Goal: Task Accomplishment & Management: Manage account settings

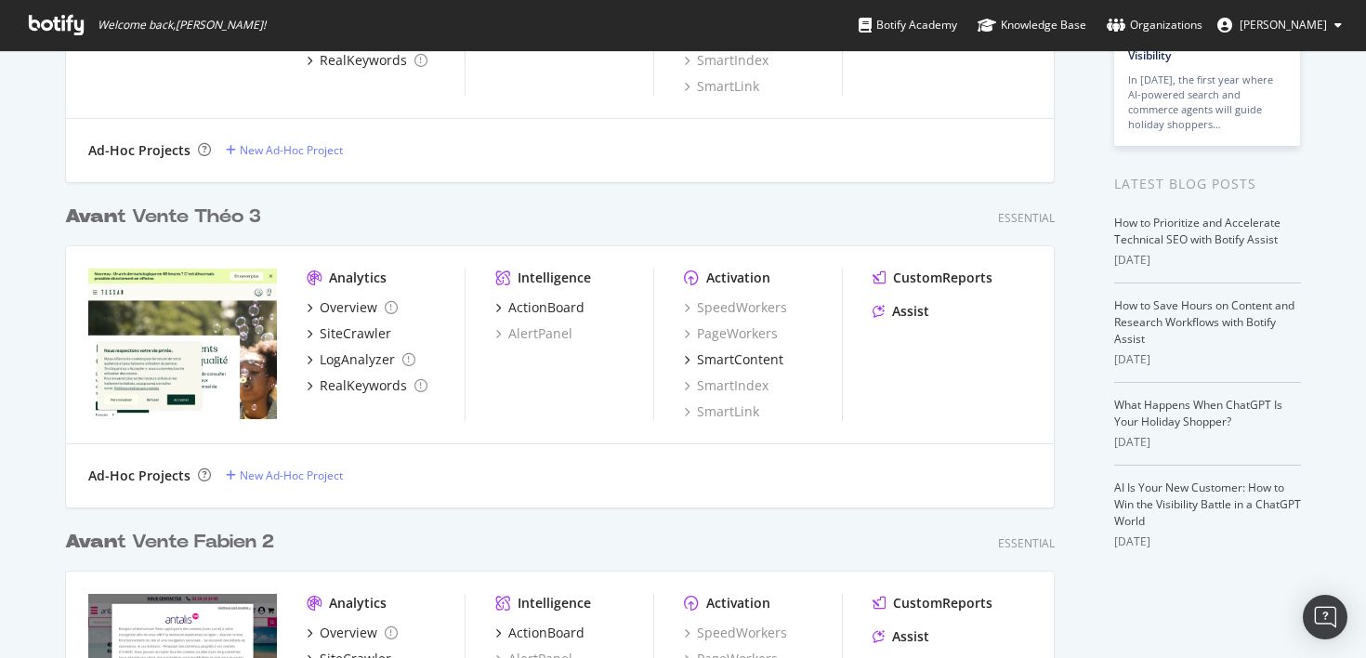
scroll to position [239, 0]
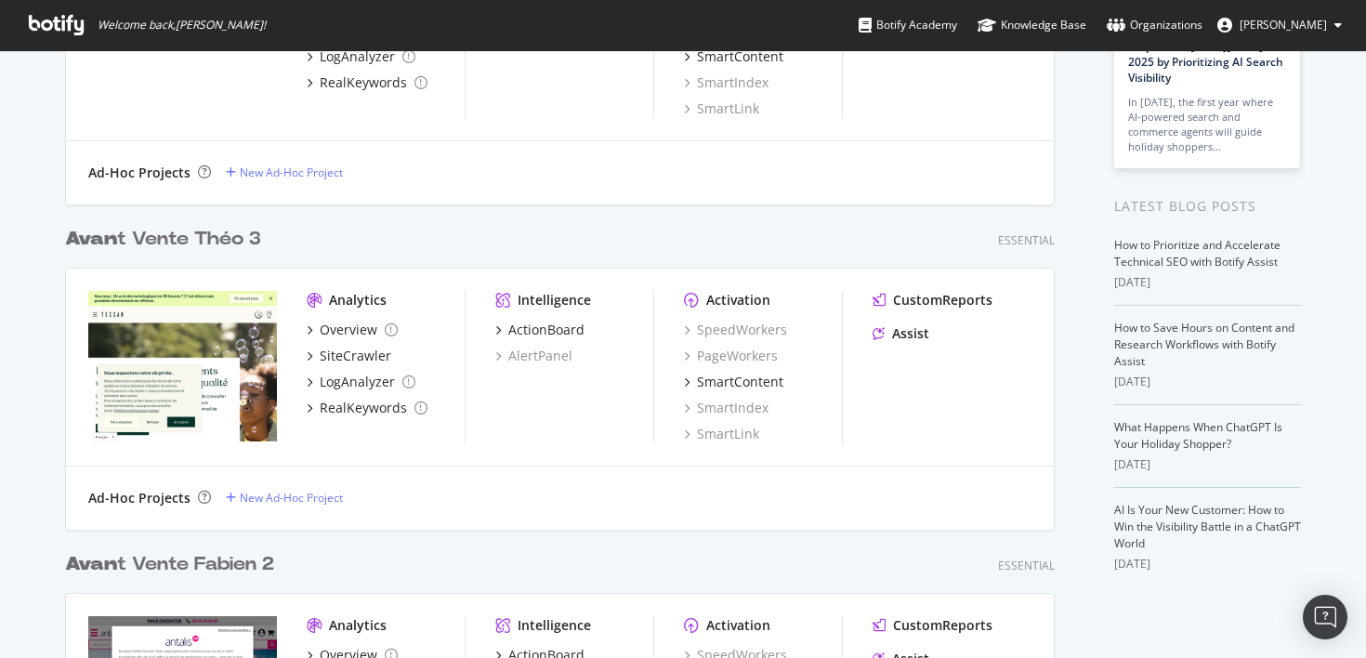
type input "avan"
click at [228, 243] on div "Avan t Vente Théo 3" at bounding box center [163, 239] width 196 height 27
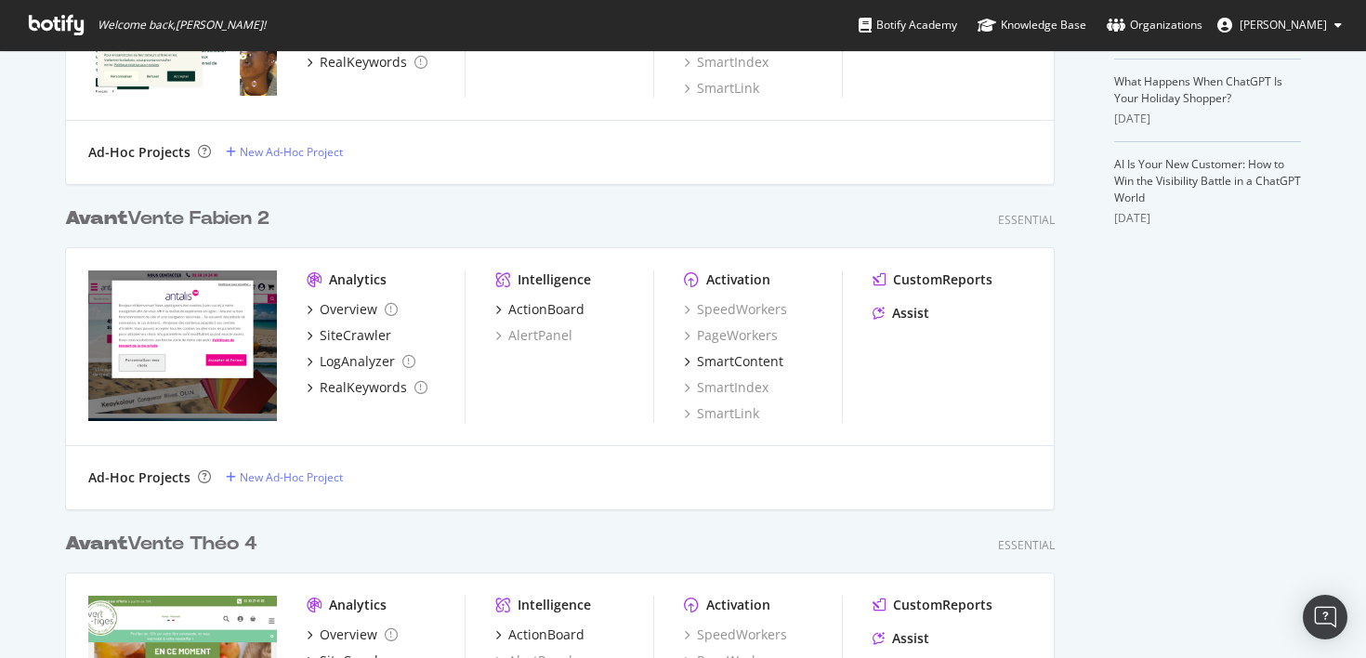
scroll to position [625, 0]
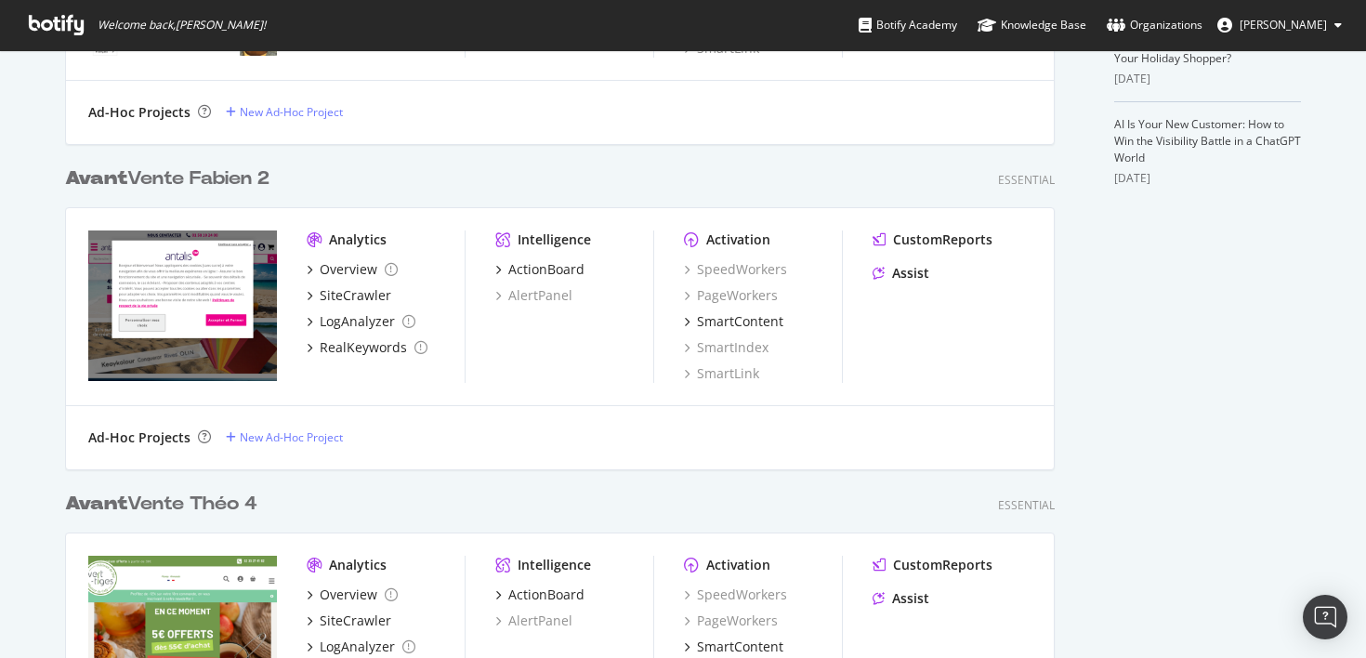
type input "avant"
click at [217, 512] on div "Avant Vente Théo 4" at bounding box center [161, 504] width 192 height 27
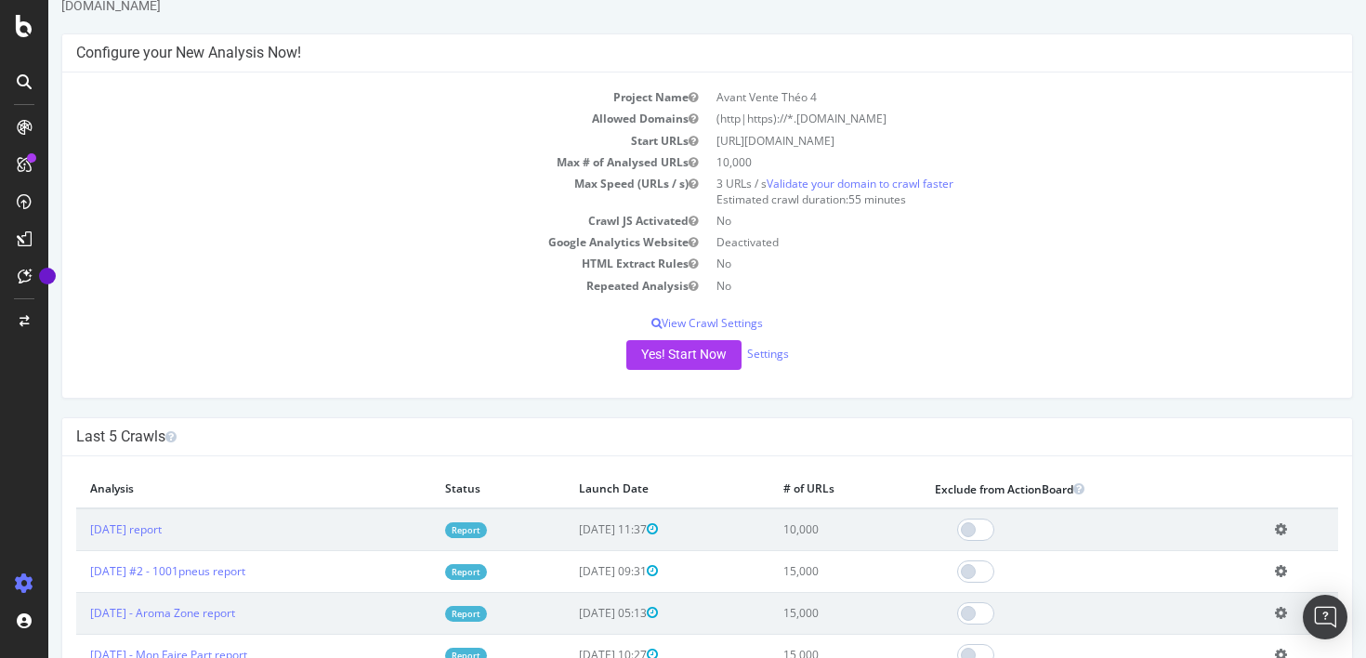
scroll to position [86, 0]
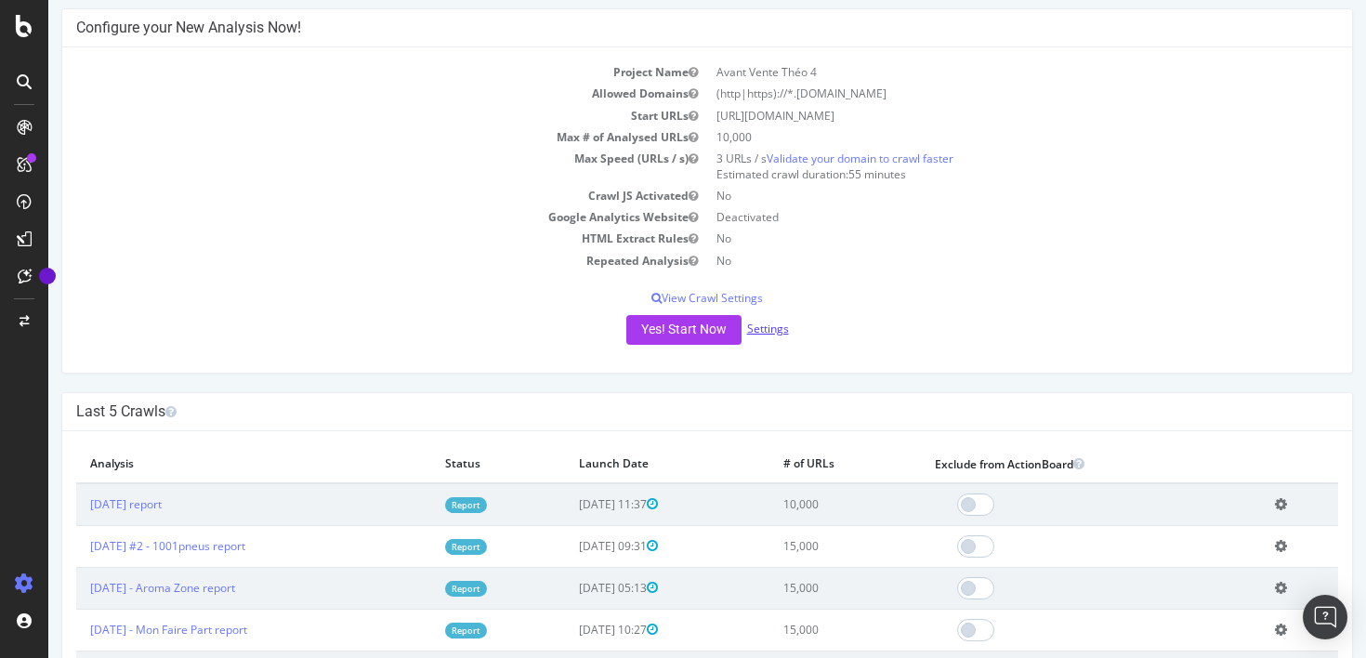
click at [758, 324] on link "Settings" at bounding box center [768, 329] width 42 height 16
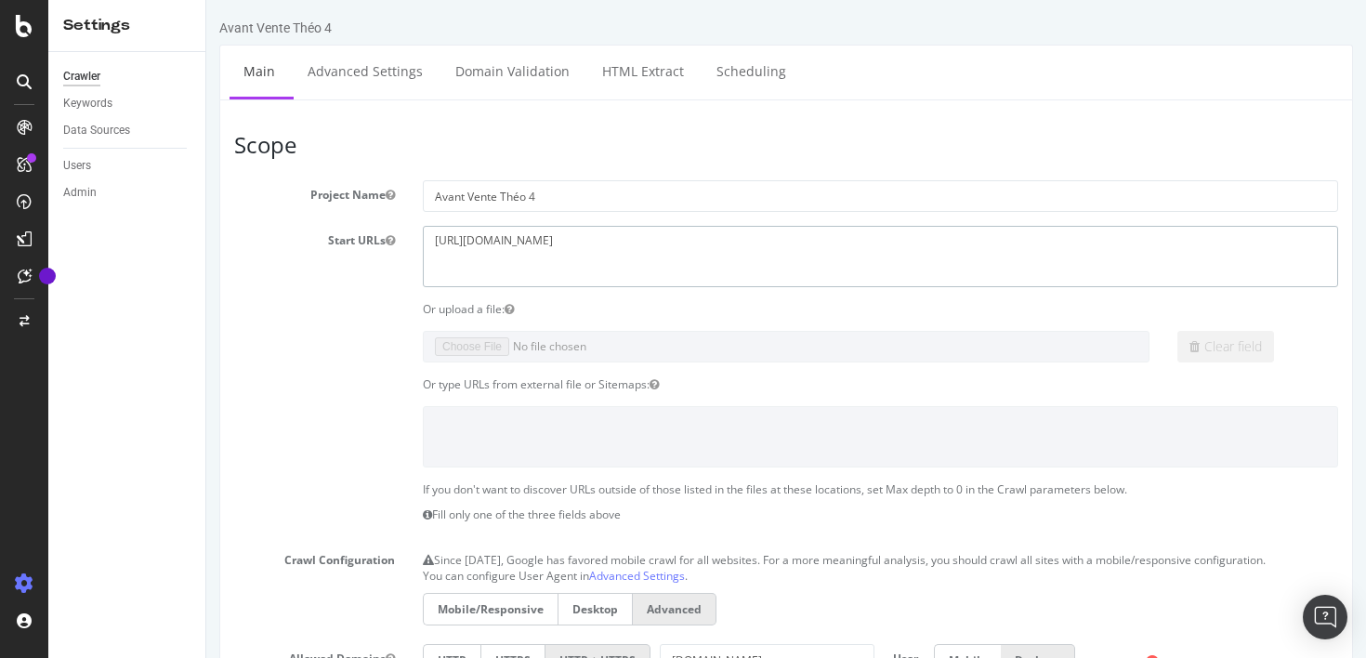
click at [594, 253] on textarea "https://www.vert-tiges.com/" at bounding box center [880, 256] width 915 height 60
paste textarea "polethermalamneville"
type textarea "https://www.polethermalamneville.com/"
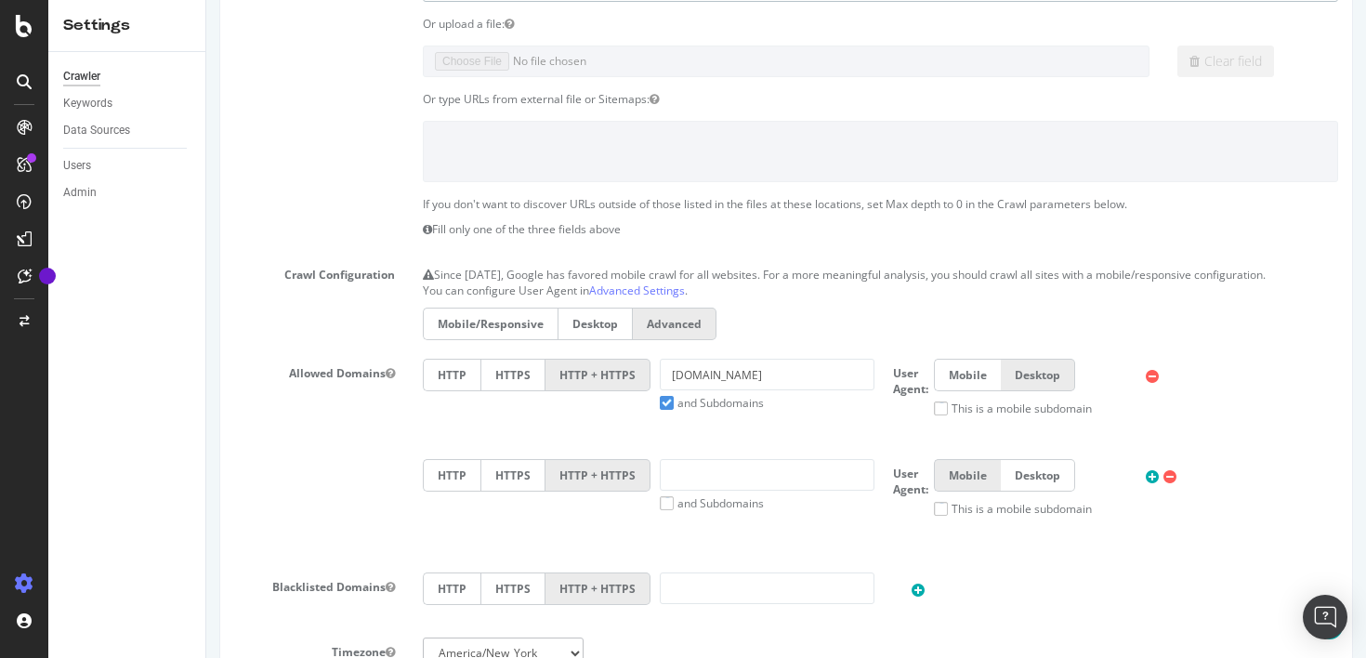
scroll to position [286, 0]
click at [684, 375] on input "vert-tiges.com" at bounding box center [767, 374] width 215 height 32
paste input "polethermalamneville"
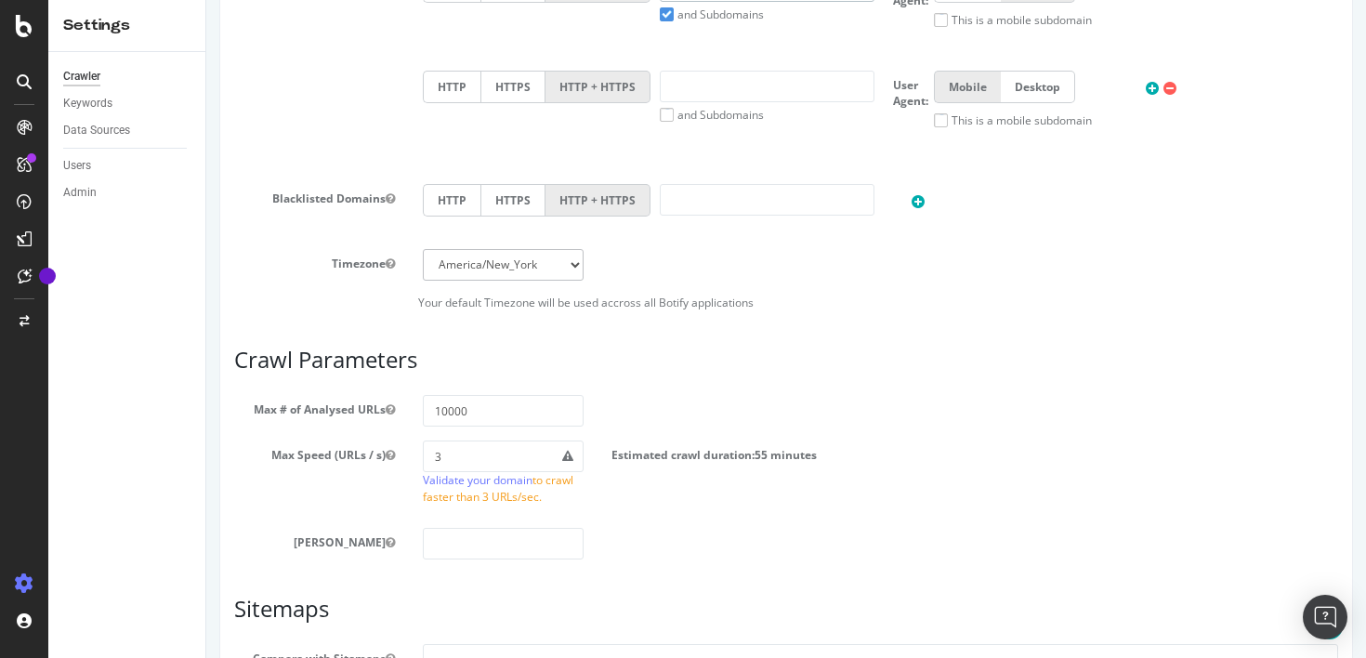
scroll to position [675, 0]
type input "polethermalamneville.com"
click at [489, 412] on input "10000" at bounding box center [503, 410] width 161 height 32
type input "1000"
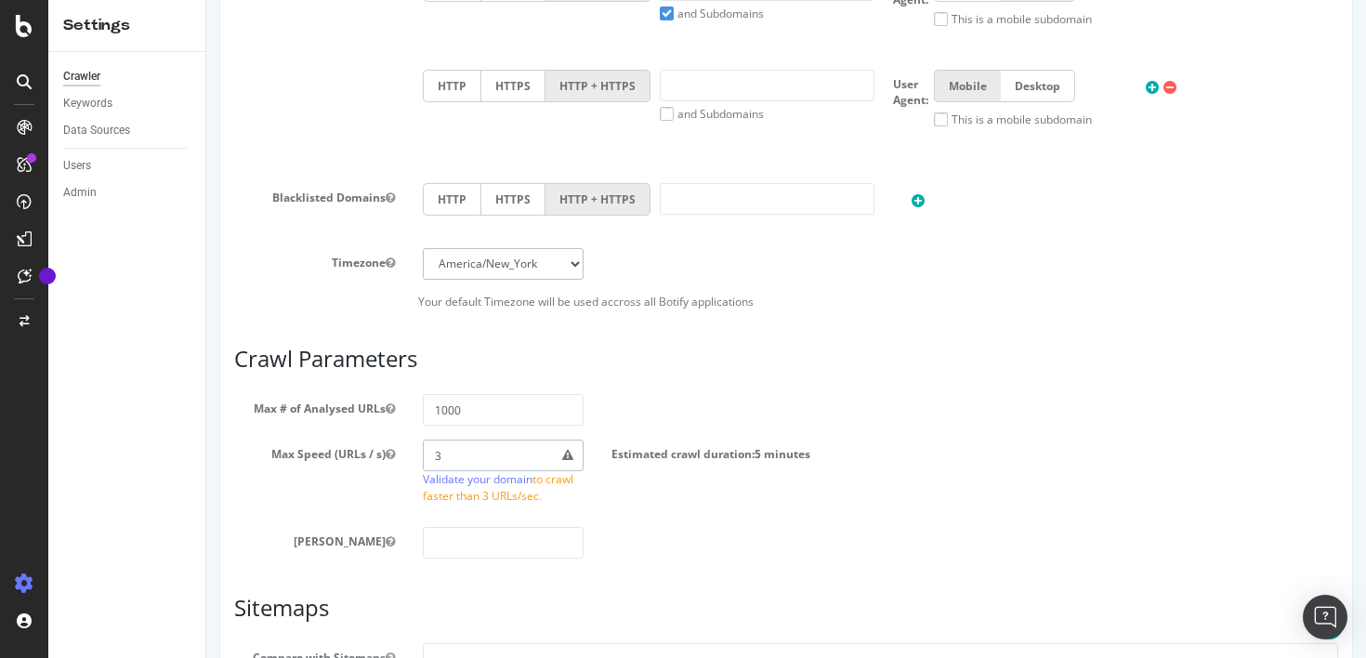
click at [447, 454] on input "3" at bounding box center [503, 456] width 161 height 32
click at [713, 510] on div "Max Speed (URLs / s) 3 Validate your domain to crawl faster than 3 URLs/sec. Es…" at bounding box center [786, 476] width 1132 height 72
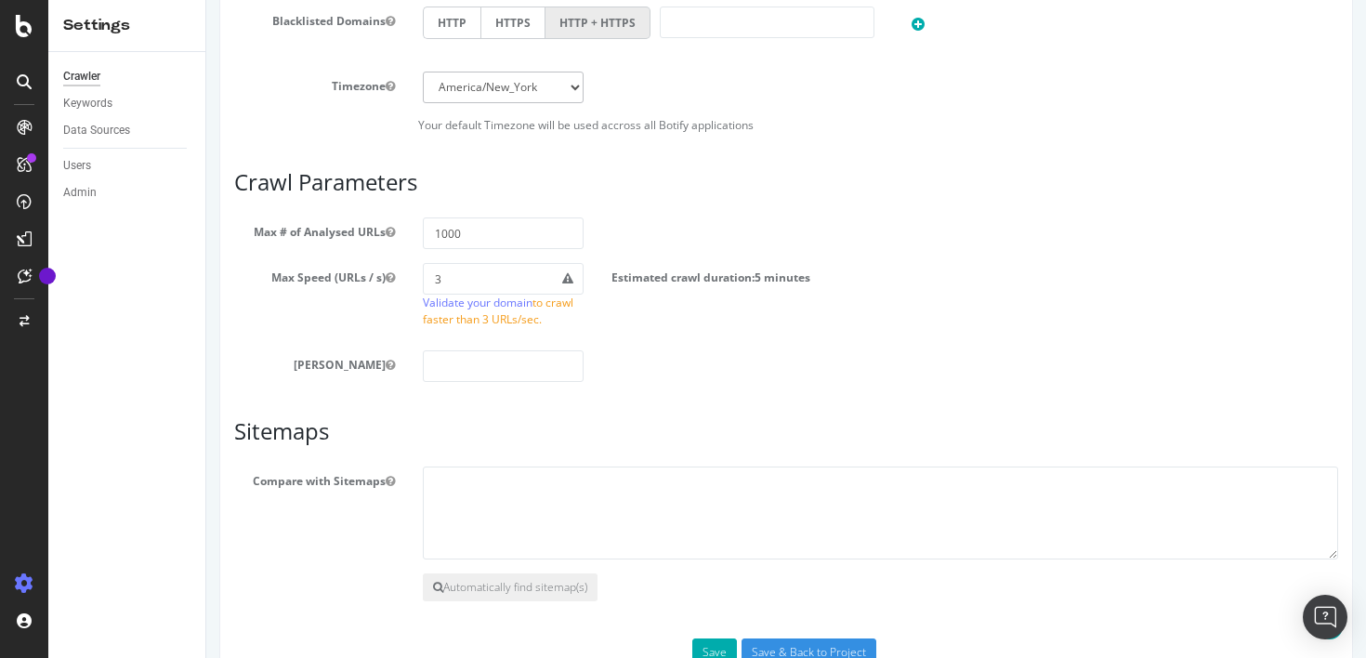
scroll to position [907, 0]
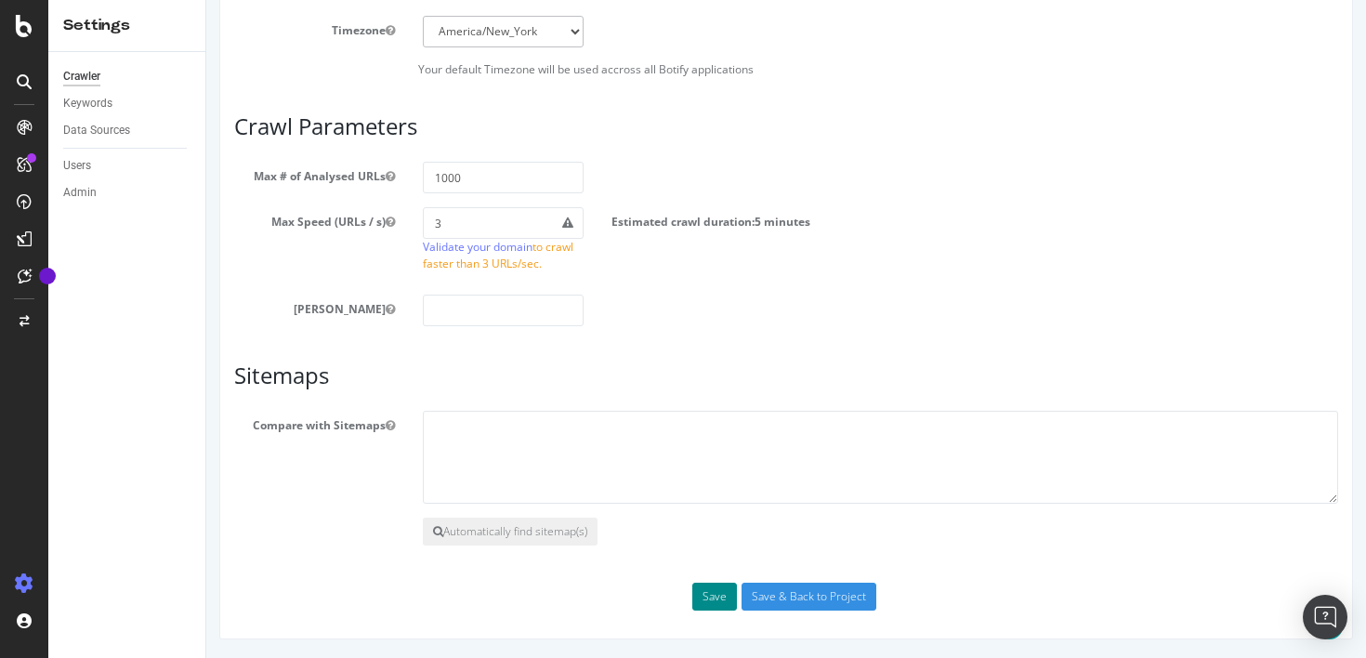
click at [720, 594] on button "Save" at bounding box center [714, 597] width 45 height 28
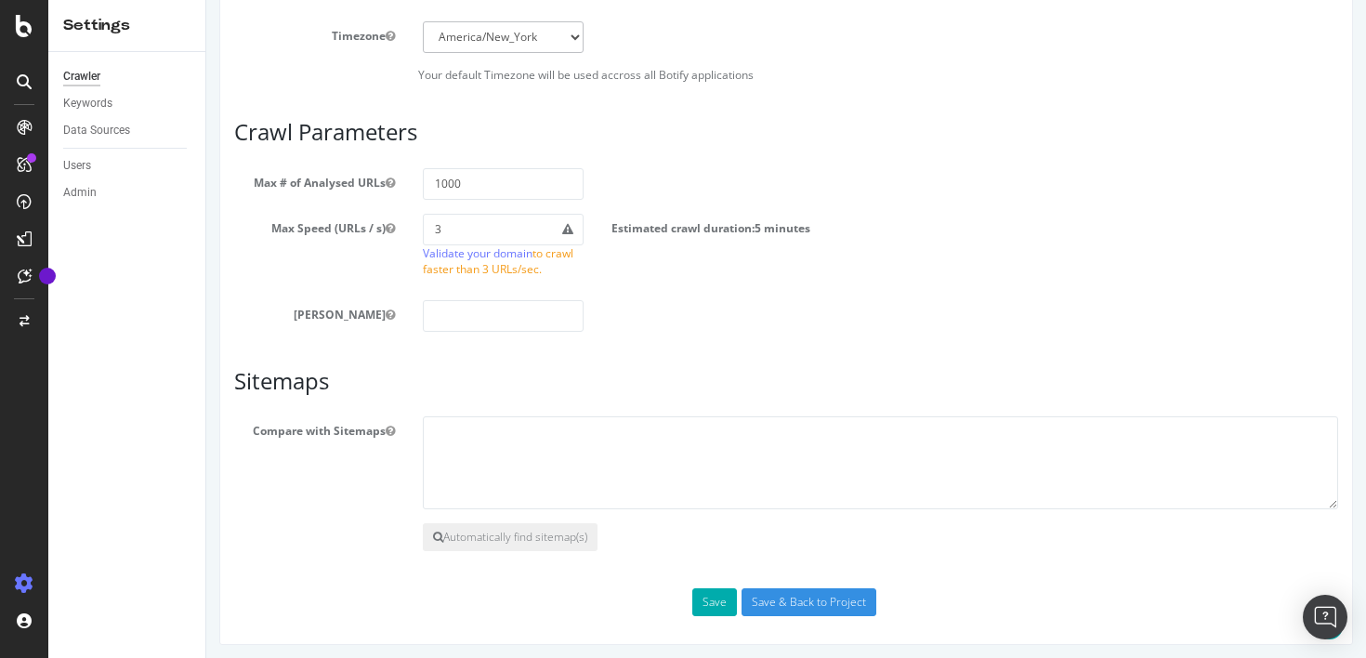
scroll to position [1128, 0]
click at [717, 596] on button "Save" at bounding box center [714, 601] width 45 height 28
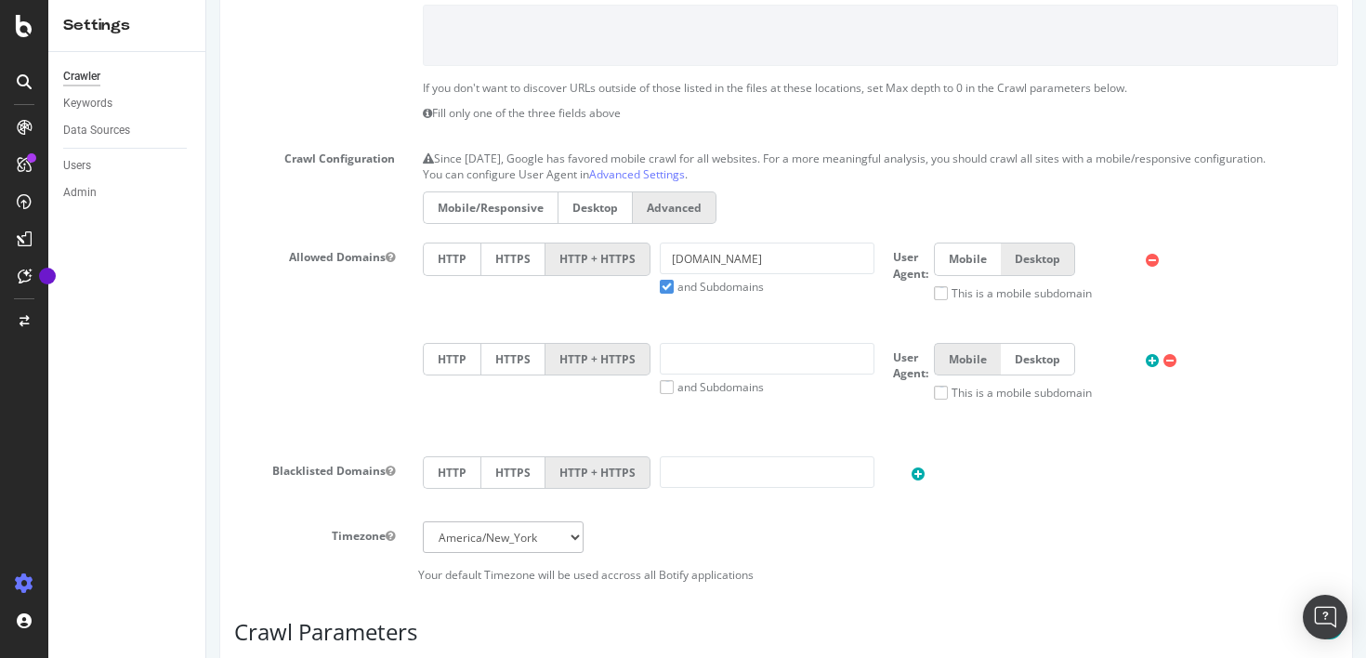
scroll to position [0, 0]
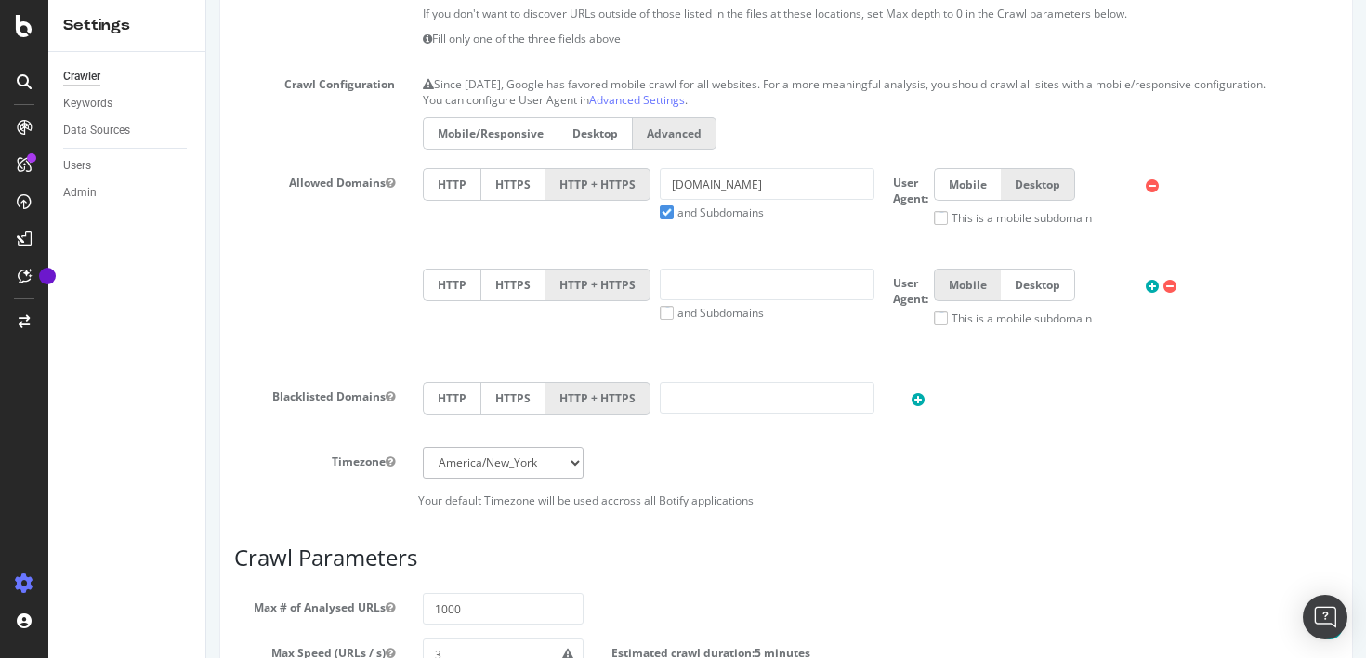
scroll to position [907, 0]
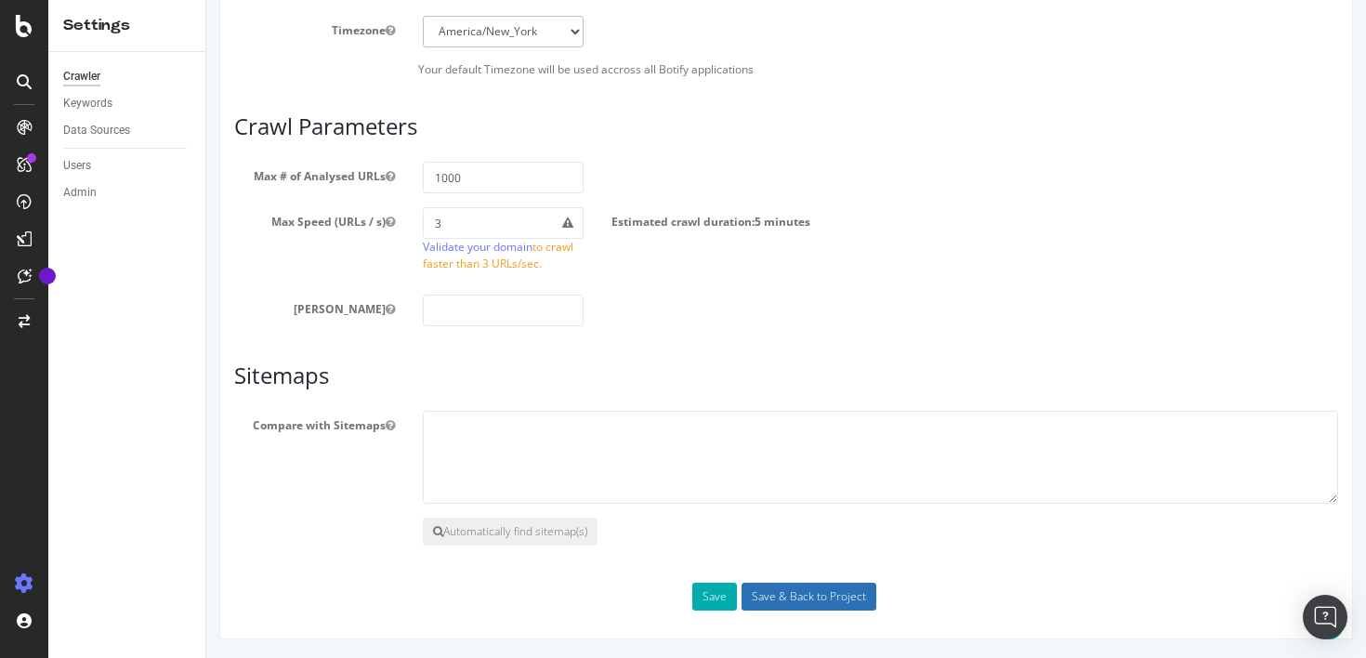
click at [755, 606] on input "Save & Back to Project" at bounding box center [809, 597] width 135 height 28
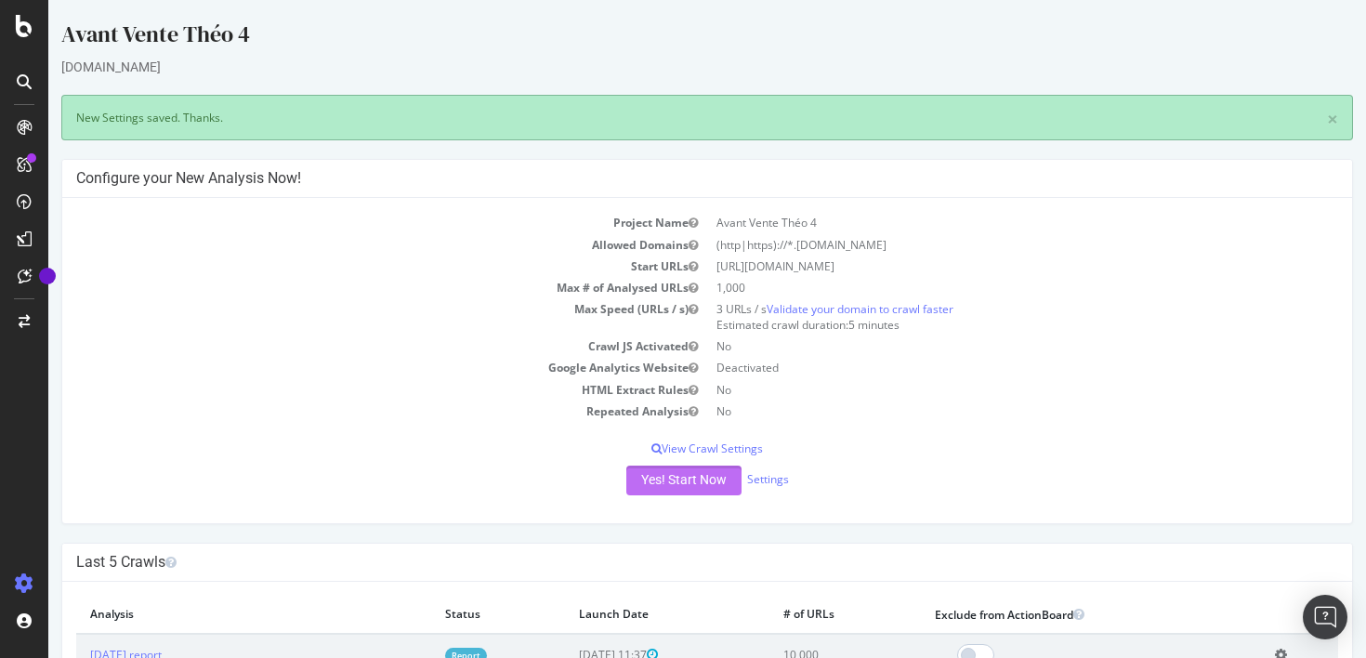
click at [689, 481] on button "Yes! Start Now" at bounding box center [683, 481] width 115 height 30
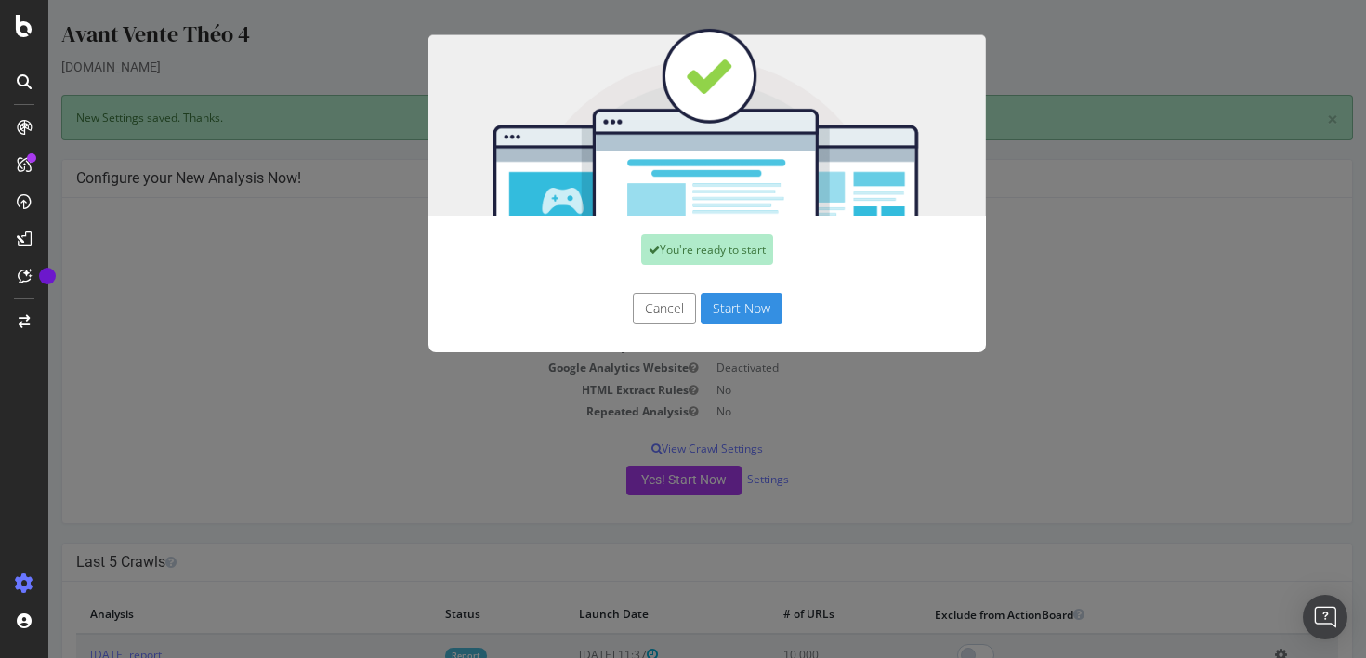
click at [721, 314] on button "Start Now" at bounding box center [742, 309] width 82 height 32
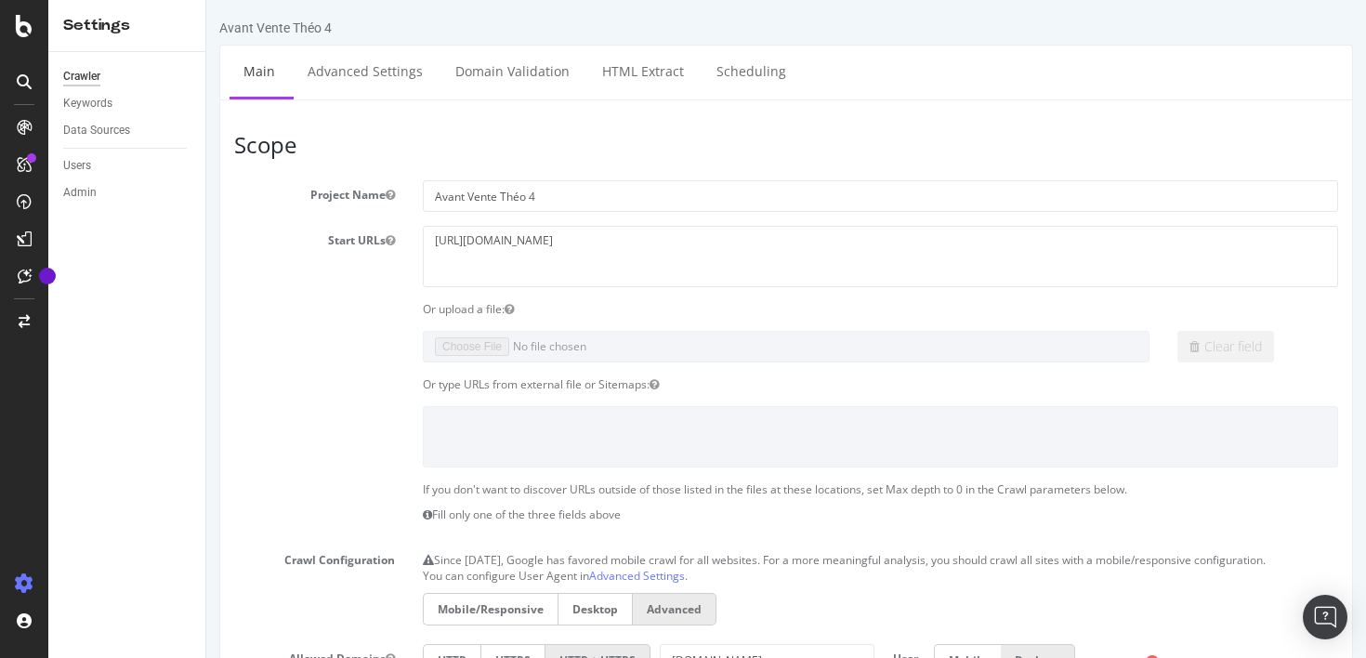
click at [317, 27] on div "Avant Vente Théo 4" at bounding box center [275, 28] width 112 height 19
copy div "Avant Vente Théo 4 × ×"
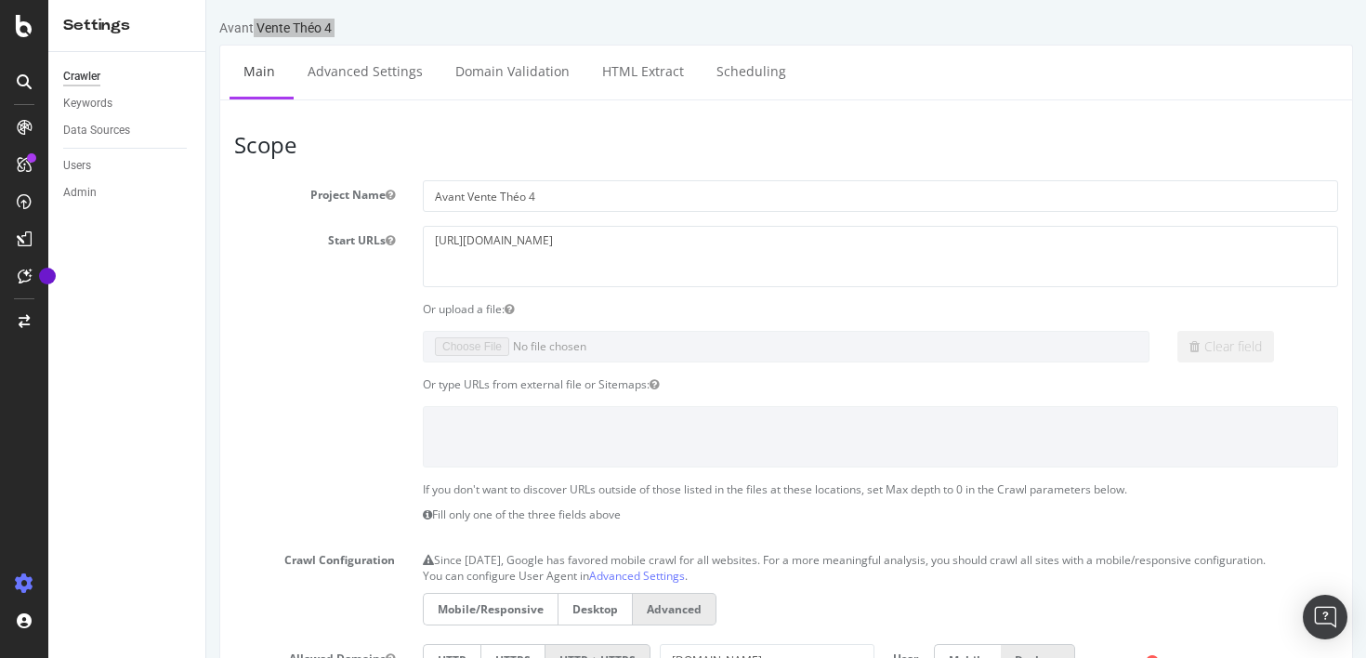
click at [23, 85] on icon at bounding box center [24, 81] width 15 height 15
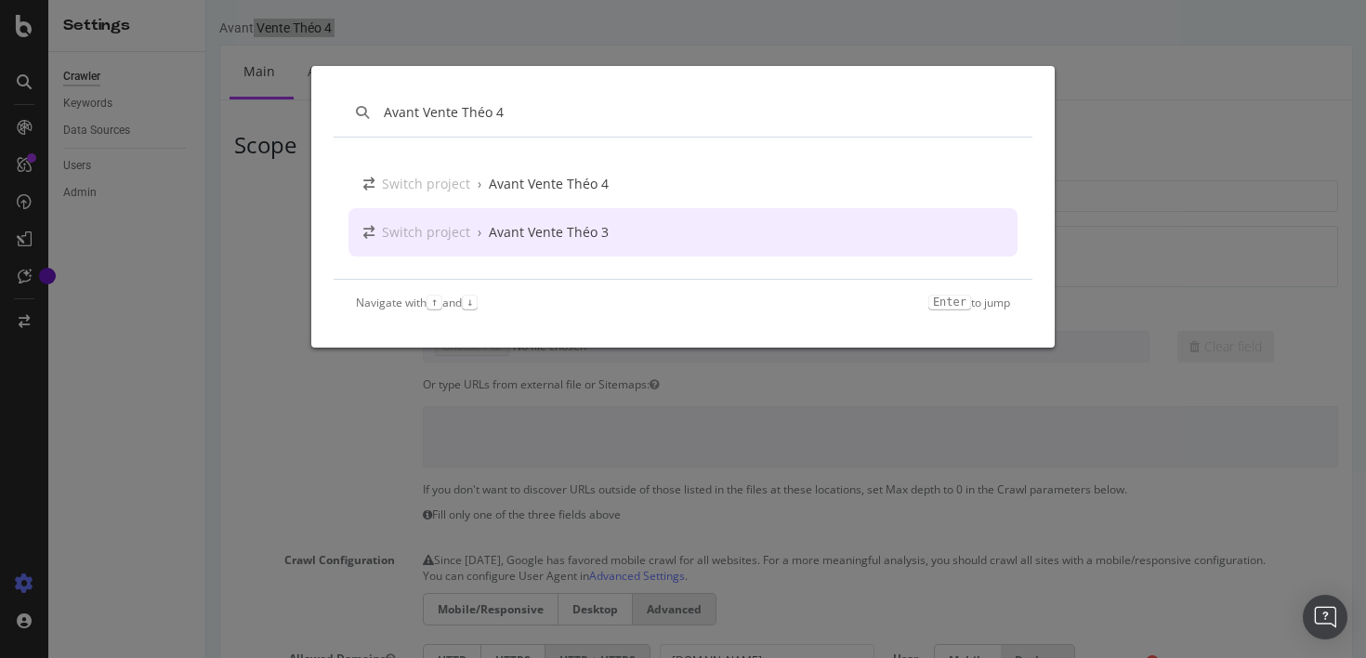
type input "Avant Vente Théo 4"
click at [608, 194] on div "Switch project › Avant Vente Théo 4" at bounding box center [683, 184] width 669 height 48
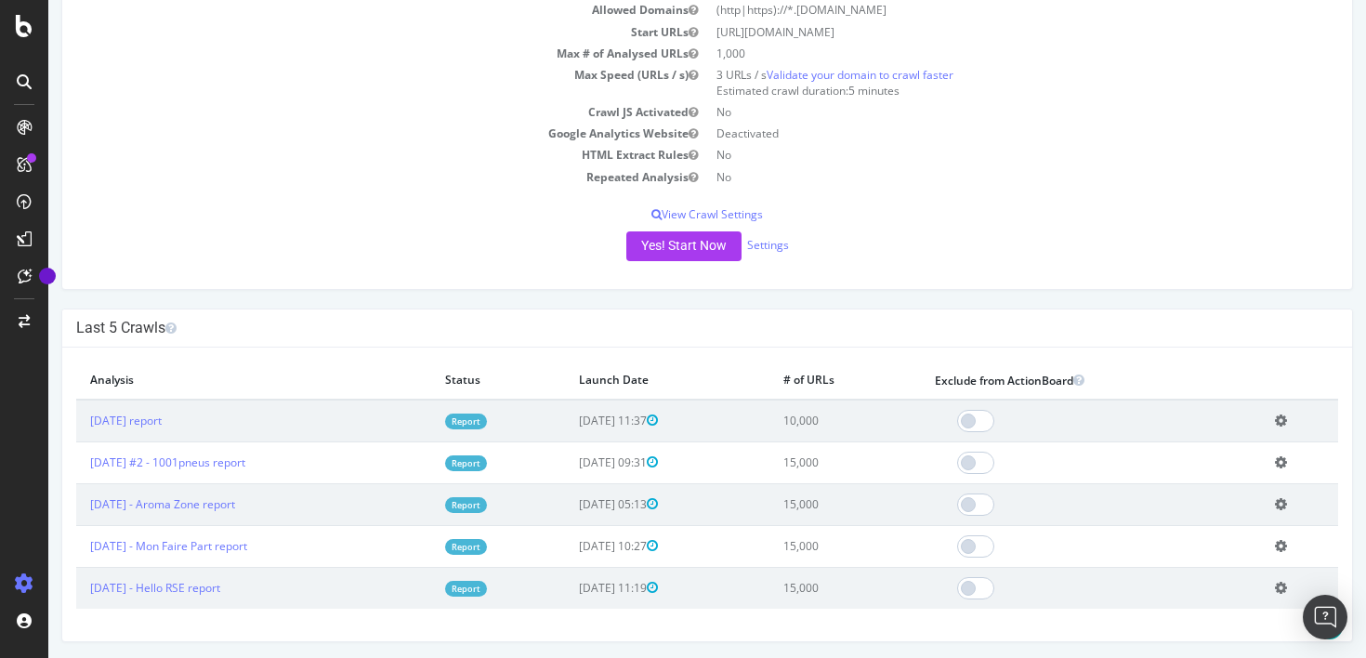
scroll to position [193, 0]
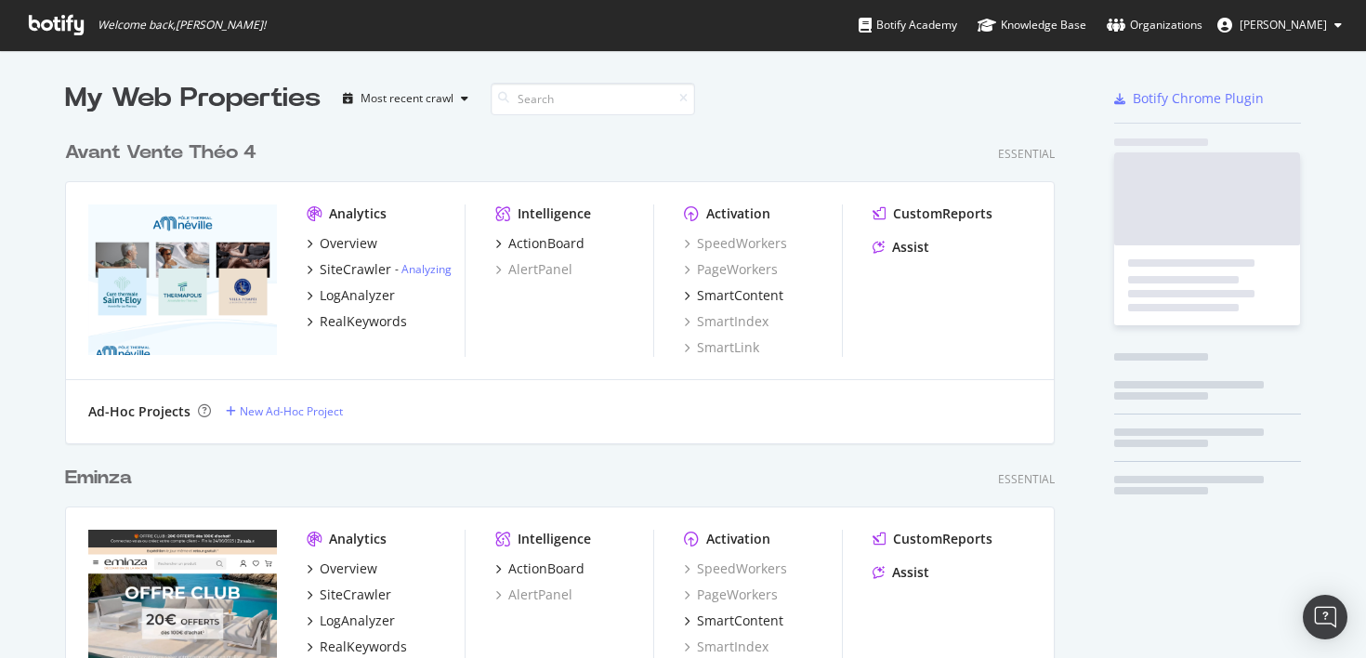
scroll to position [6710, 1005]
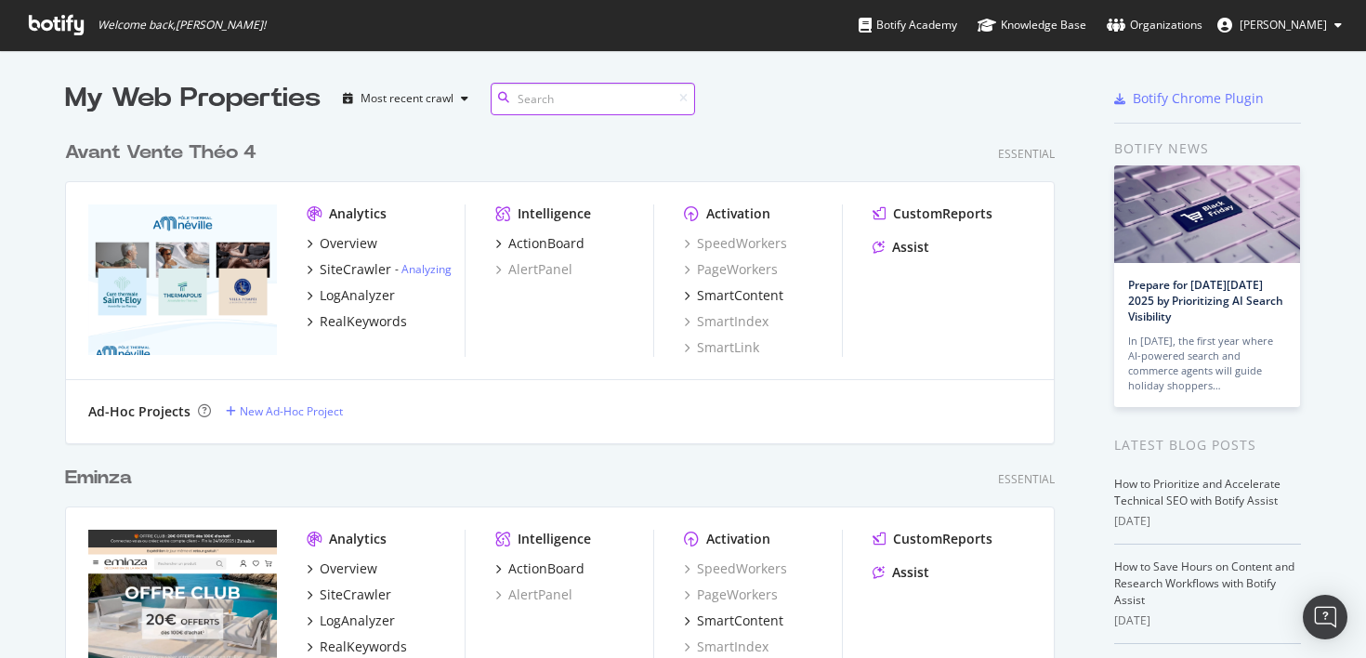
click at [566, 102] on input at bounding box center [593, 99] width 204 height 33
click at [61, 35] on span "Welcome back, Olivier Job !" at bounding box center [147, 25] width 267 height 50
click at [61, 29] on icon at bounding box center [56, 25] width 55 height 20
click at [585, 99] on input at bounding box center [593, 99] width 204 height 33
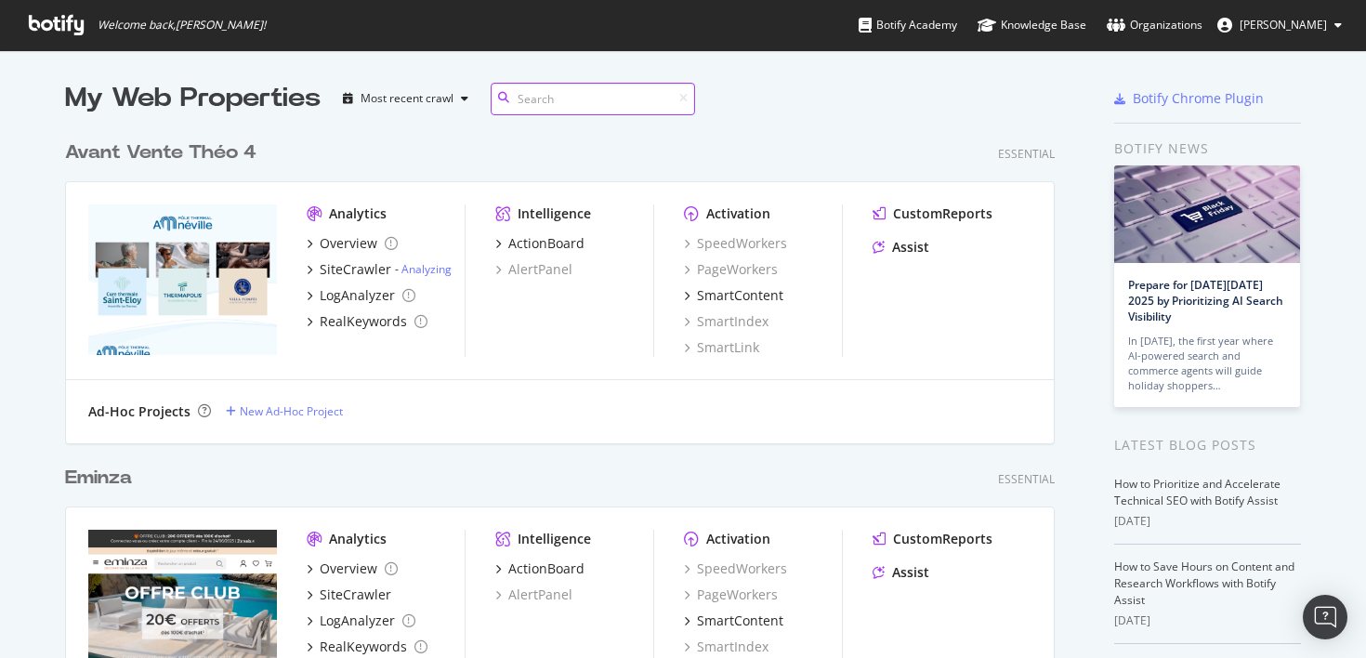
click at [585, 99] on input at bounding box center [593, 99] width 204 height 33
type input "q"
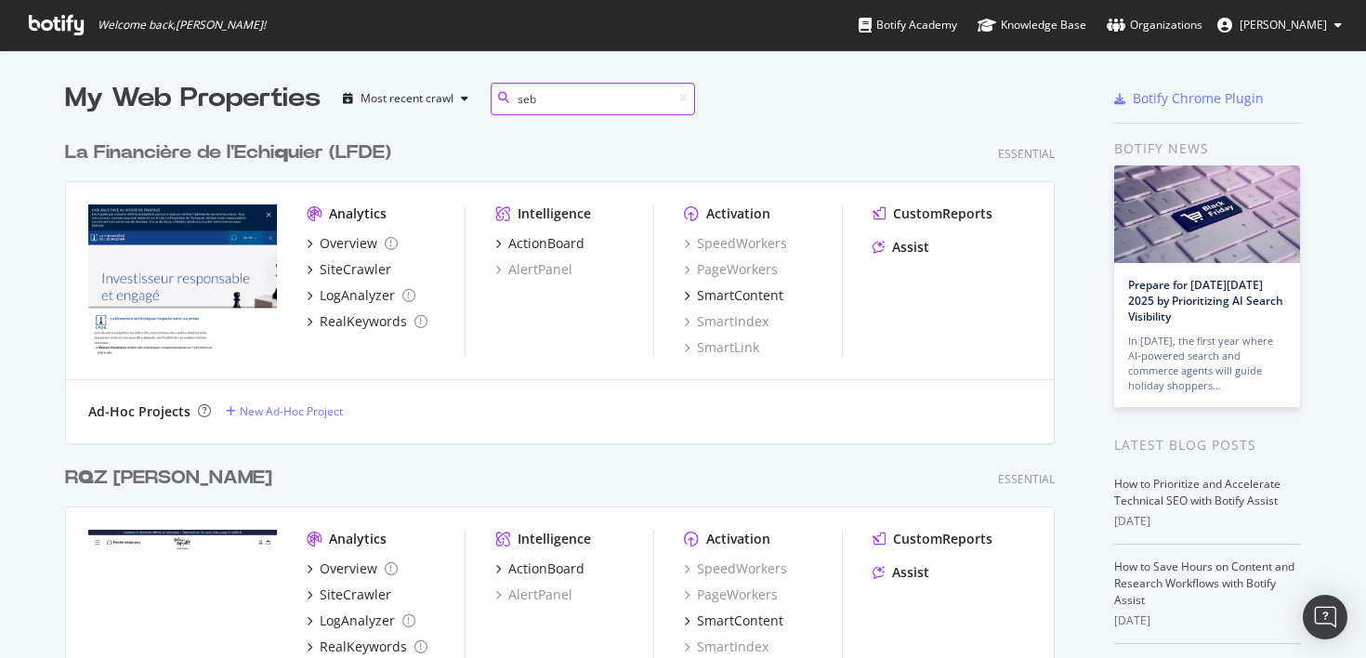
scroll to position [325, 1005]
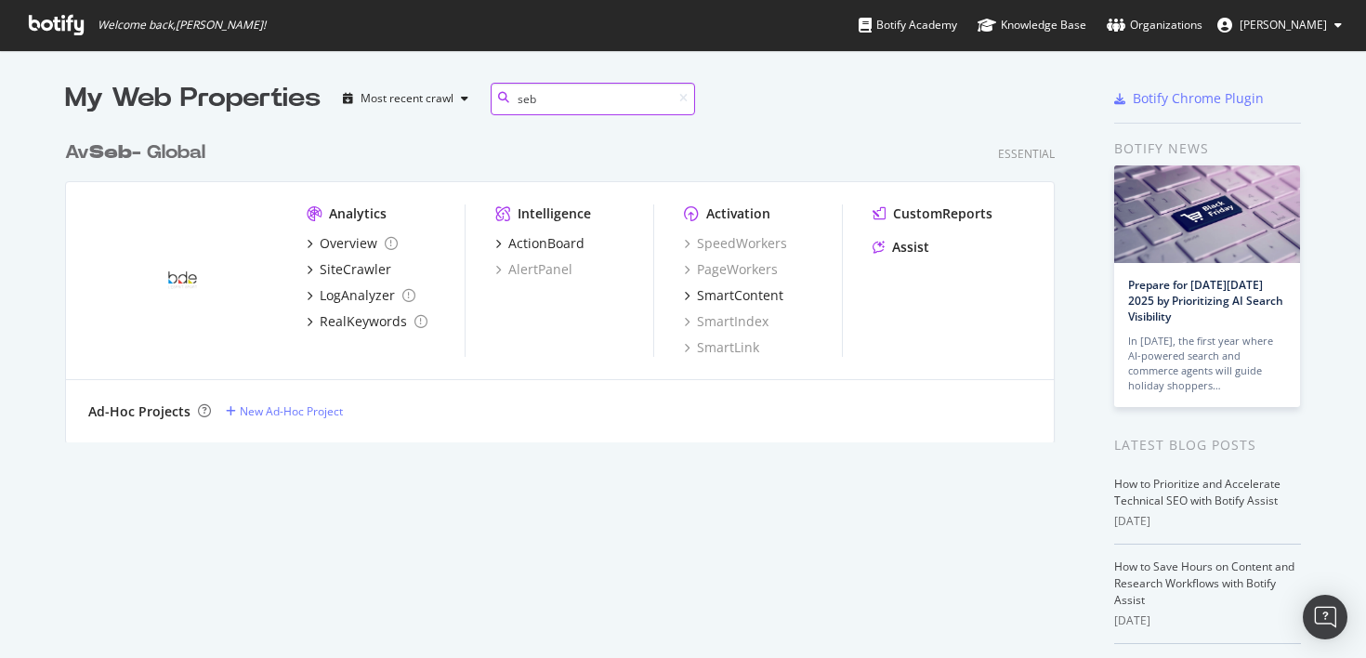
type input "seb"
click at [188, 151] on div "Av Seb - Global" at bounding box center [135, 152] width 140 height 27
type input "seb"
click at [146, 163] on div "Av Seb - Global" at bounding box center [135, 152] width 140 height 27
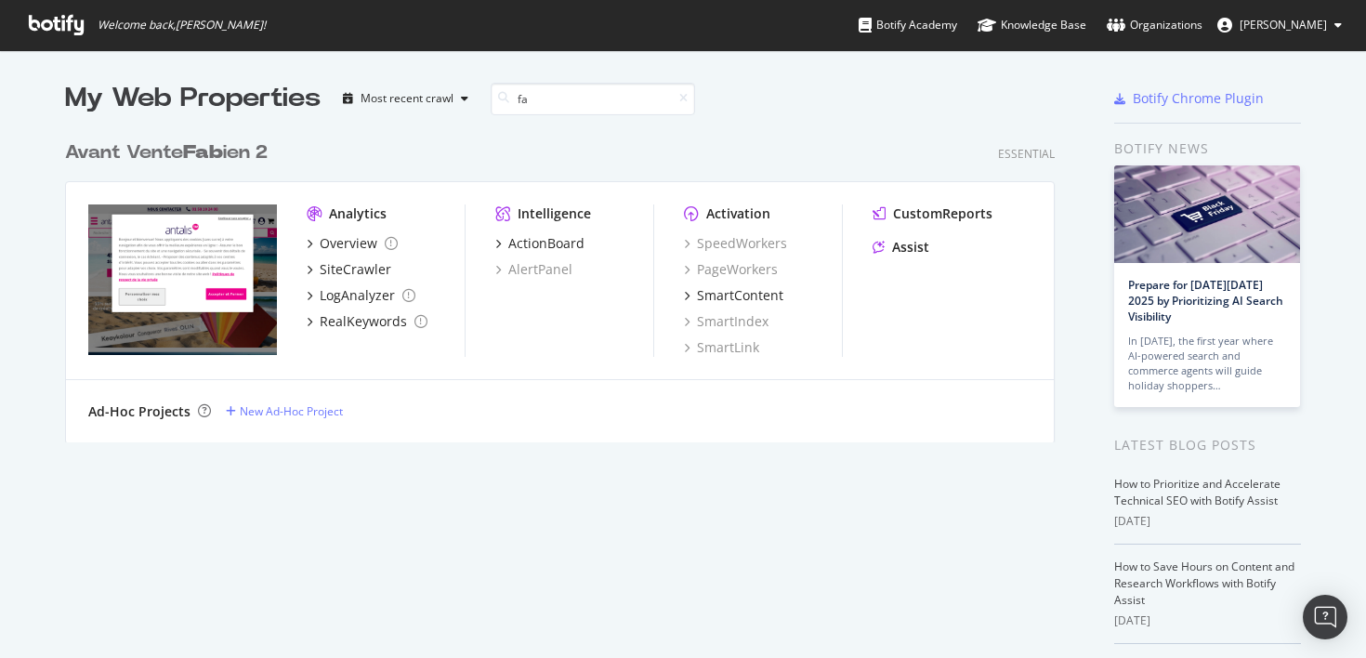
scroll to position [1087, 1005]
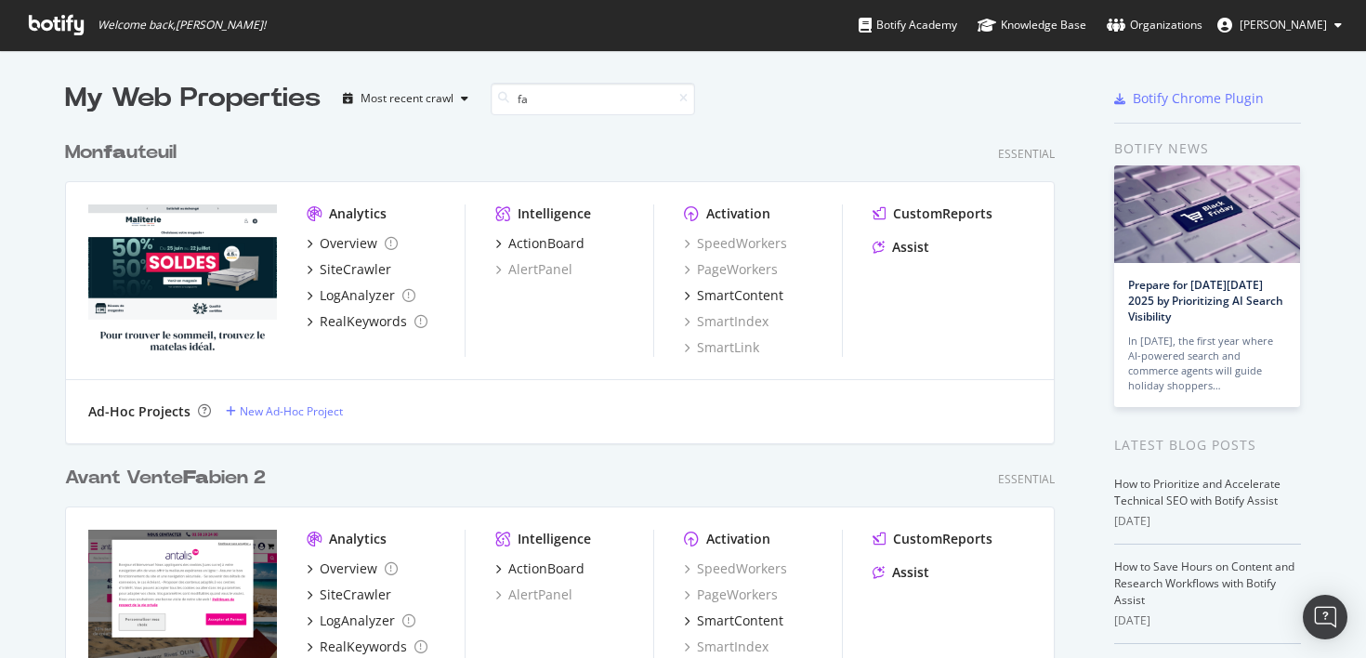
type input "f"
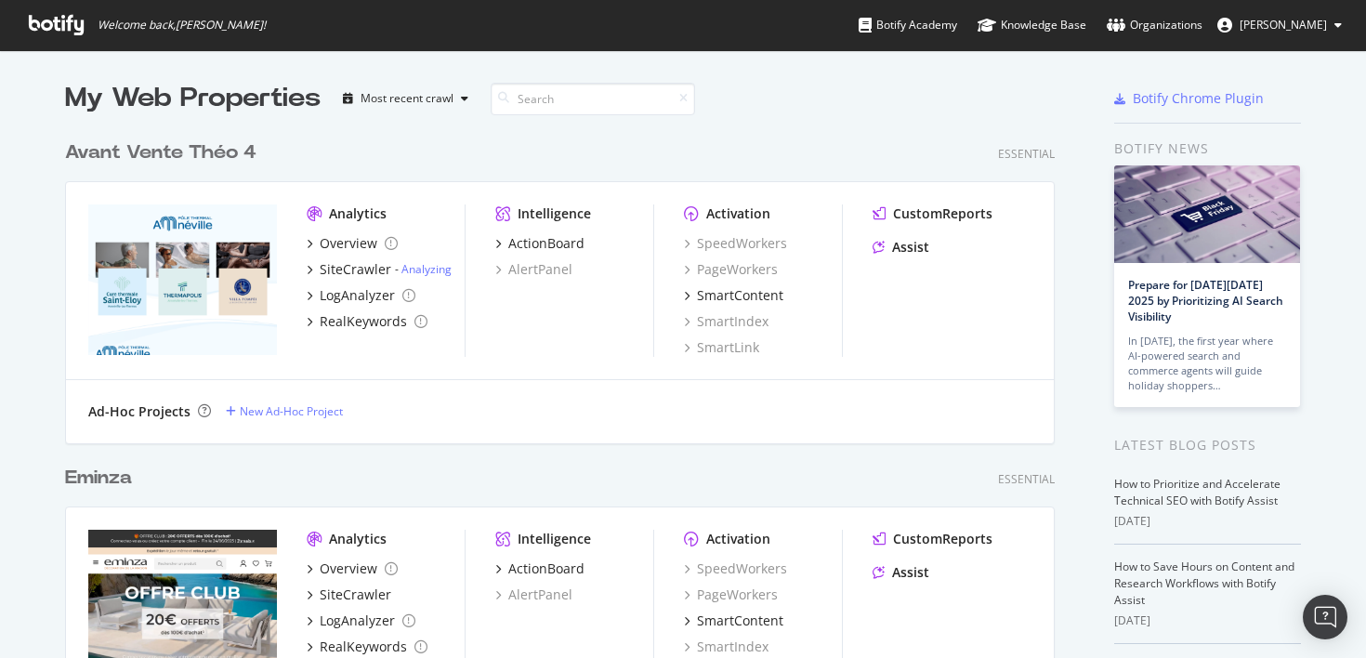
scroll to position [1, 1]
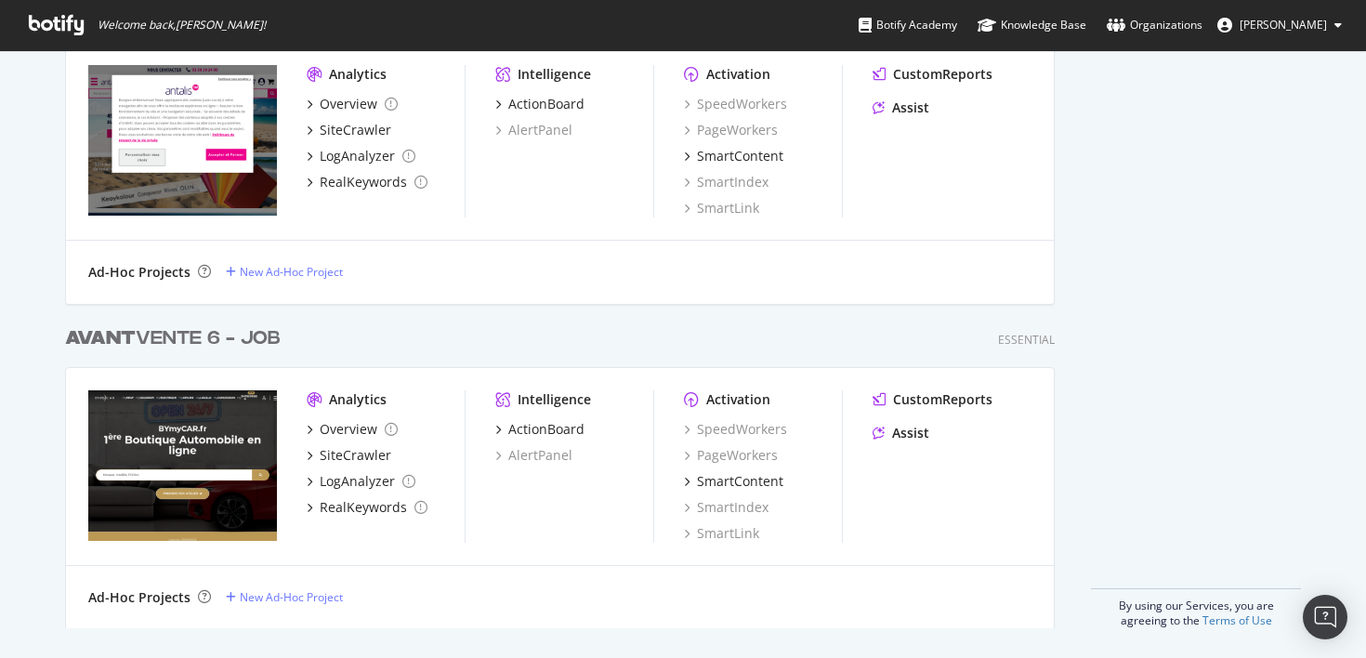
type input "avant"
click at [229, 344] on div "AVANT VENTE 6 - JOB" at bounding box center [173, 338] width 216 height 27
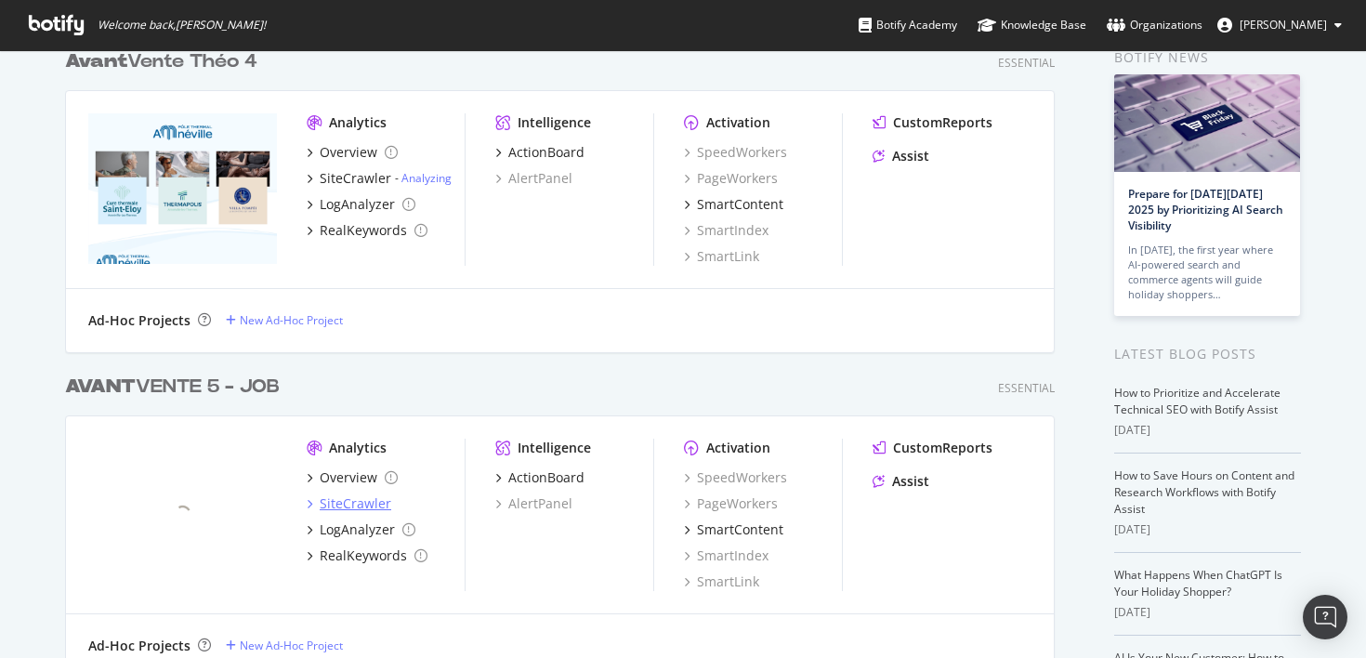
scroll to position [1329, 1005]
type input "avant"
click at [242, 385] on div "AVANT VENTE 5 - JOB" at bounding box center [172, 387] width 215 height 27
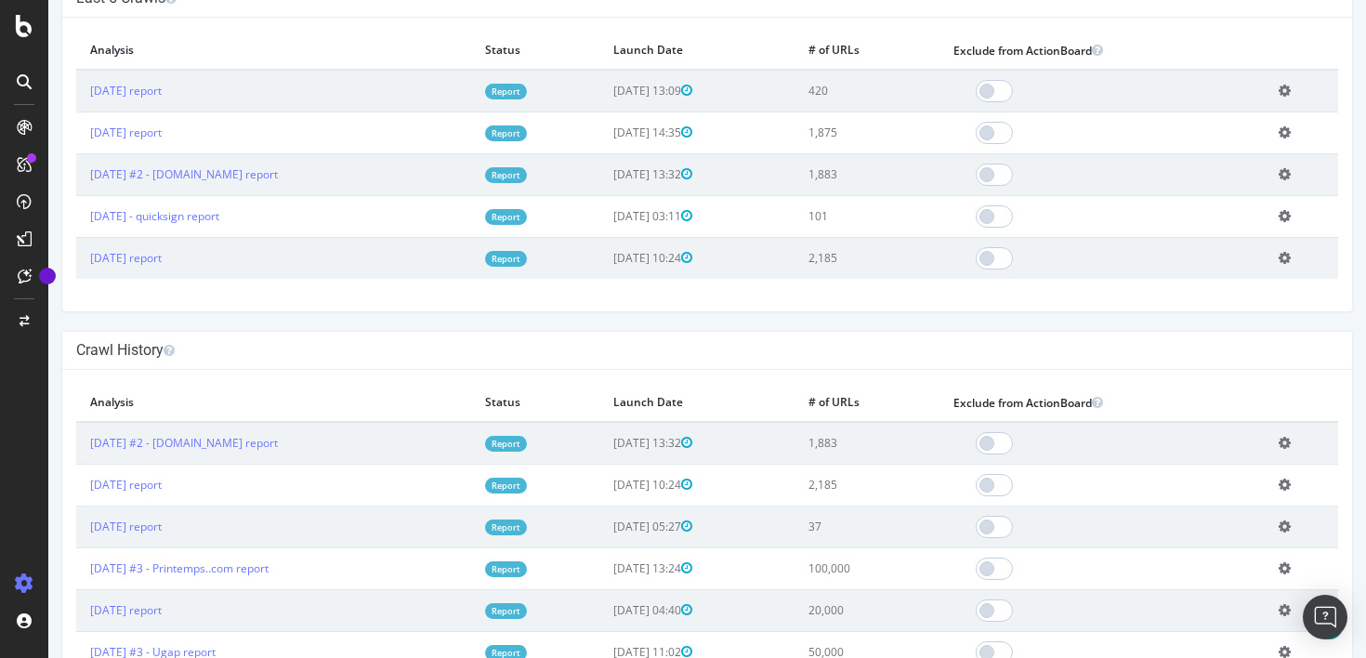
scroll to position [533, 0]
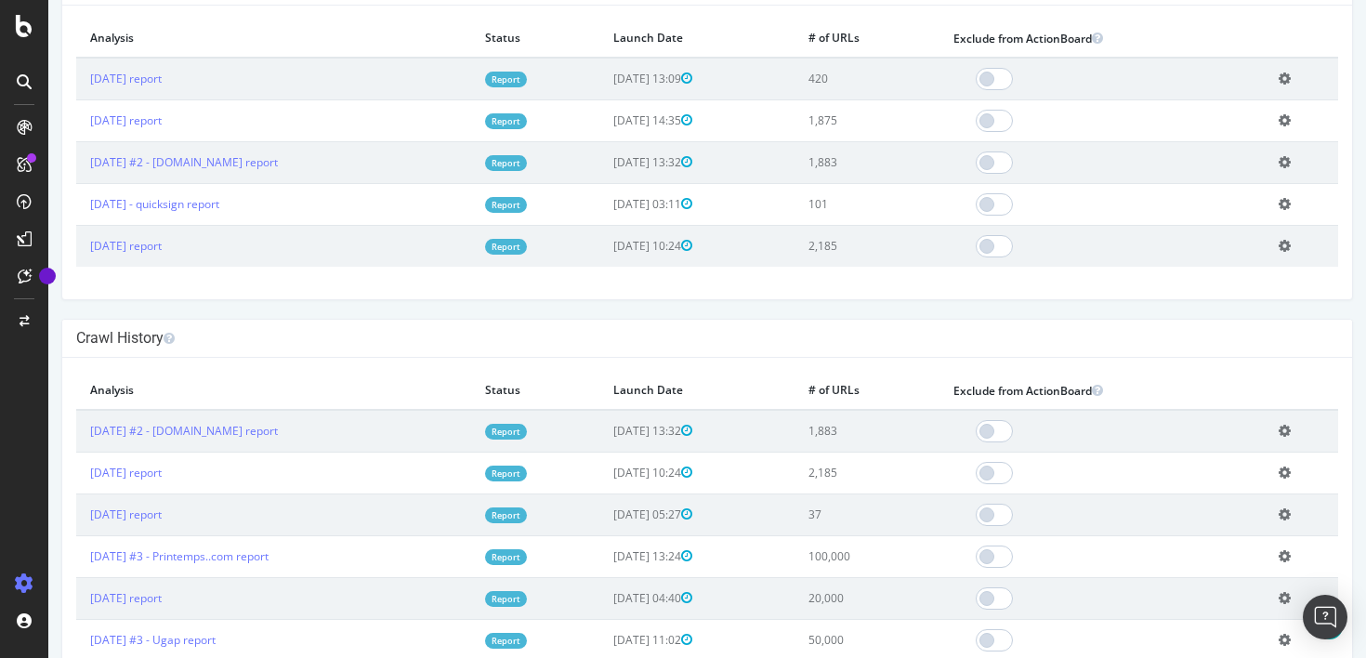
drag, startPoint x: 132, startPoint y: 73, endPoint x: 426, endPoint y: 3, distance: 302.1
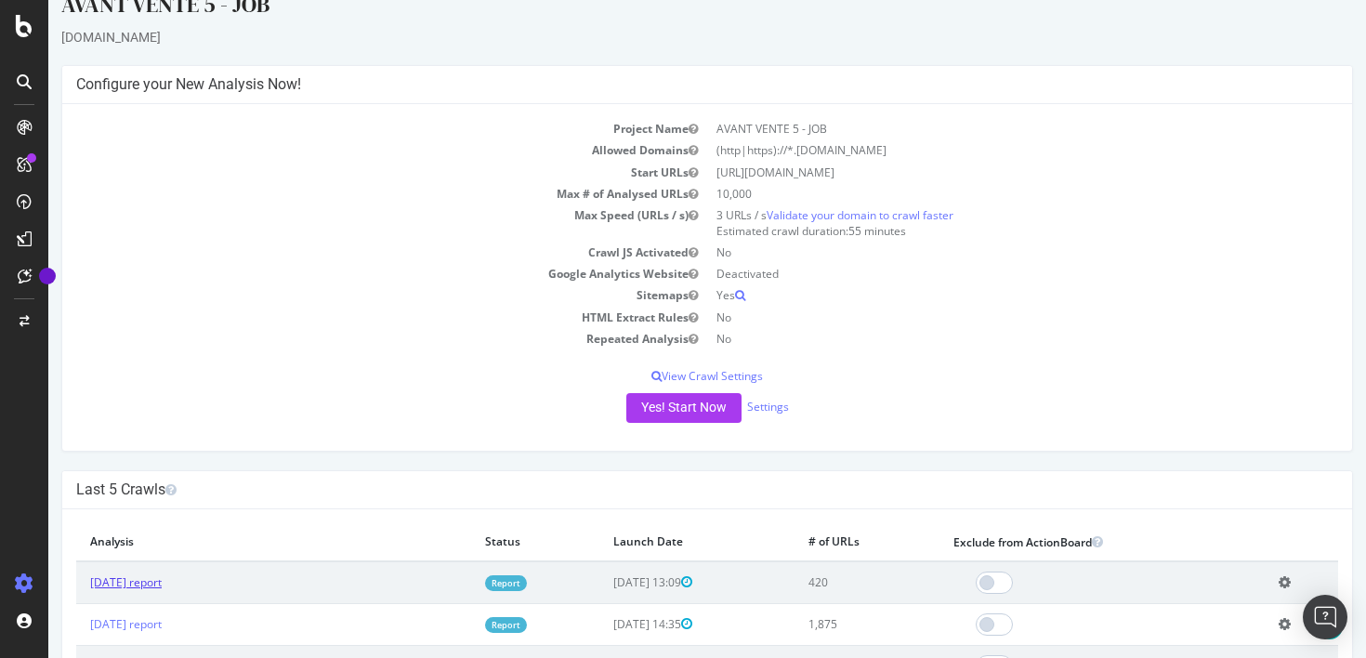
scroll to position [0, 0]
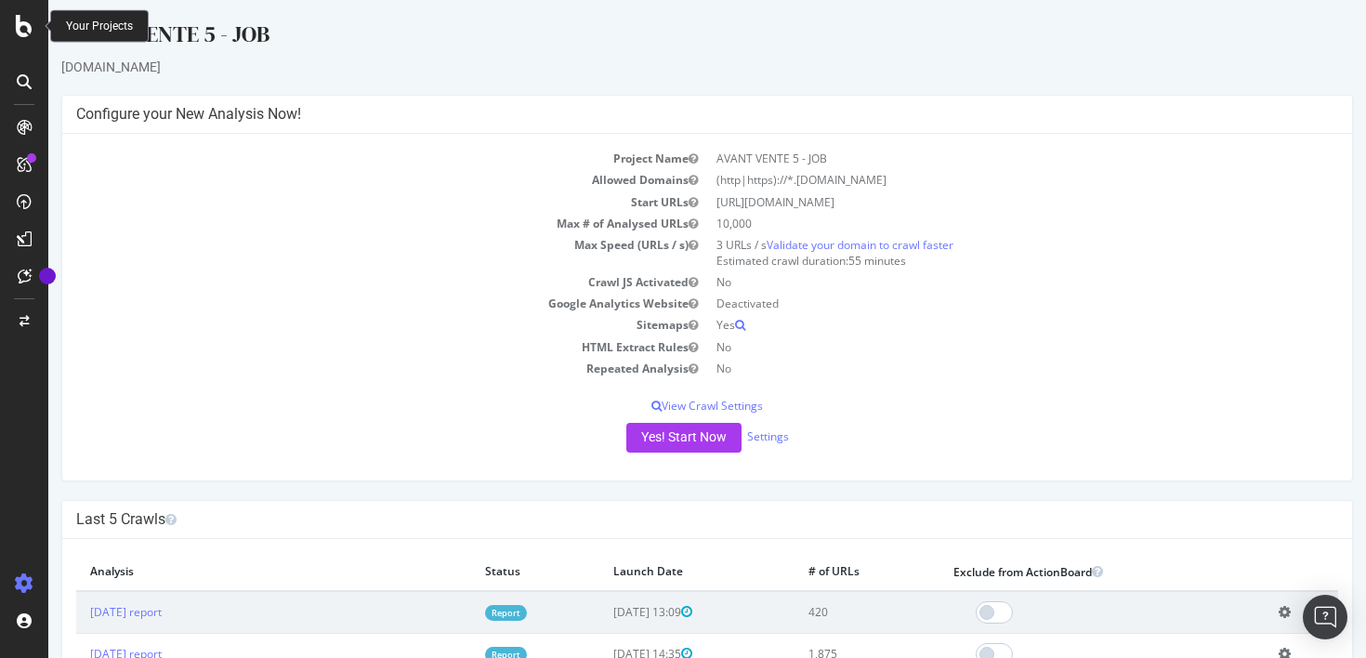
click at [28, 34] on icon at bounding box center [24, 26] width 17 height 22
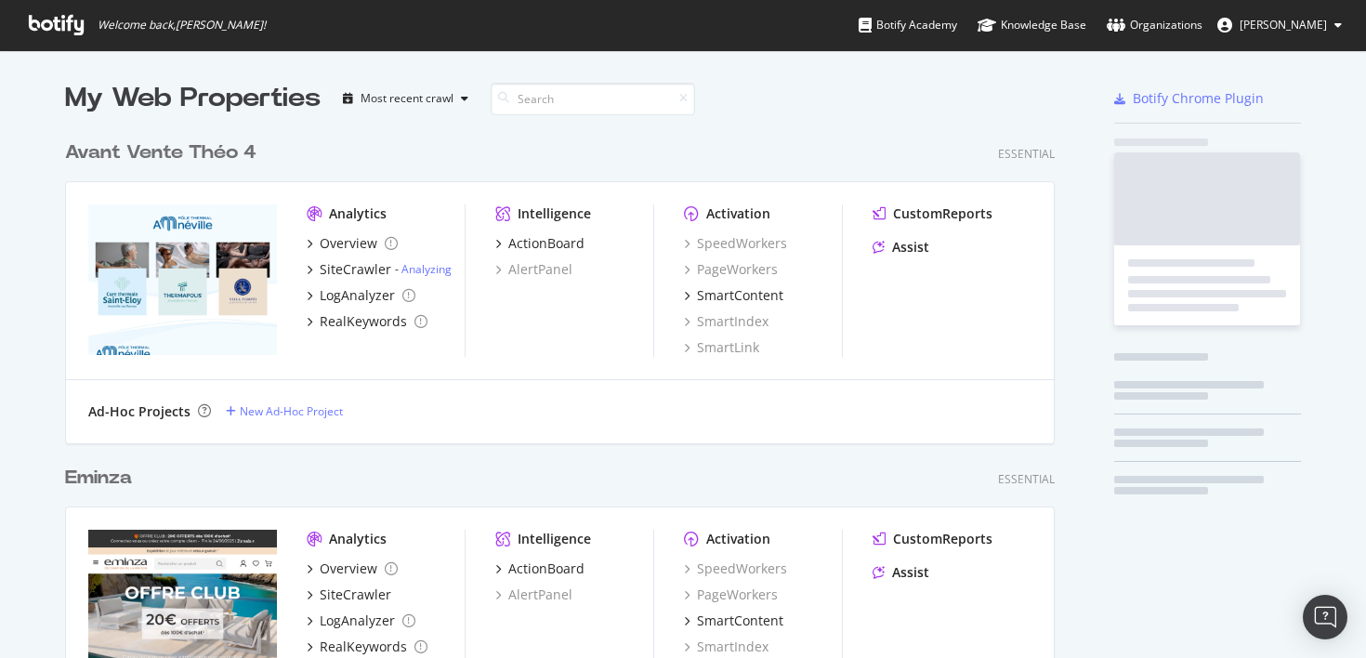
scroll to position [658, 1366]
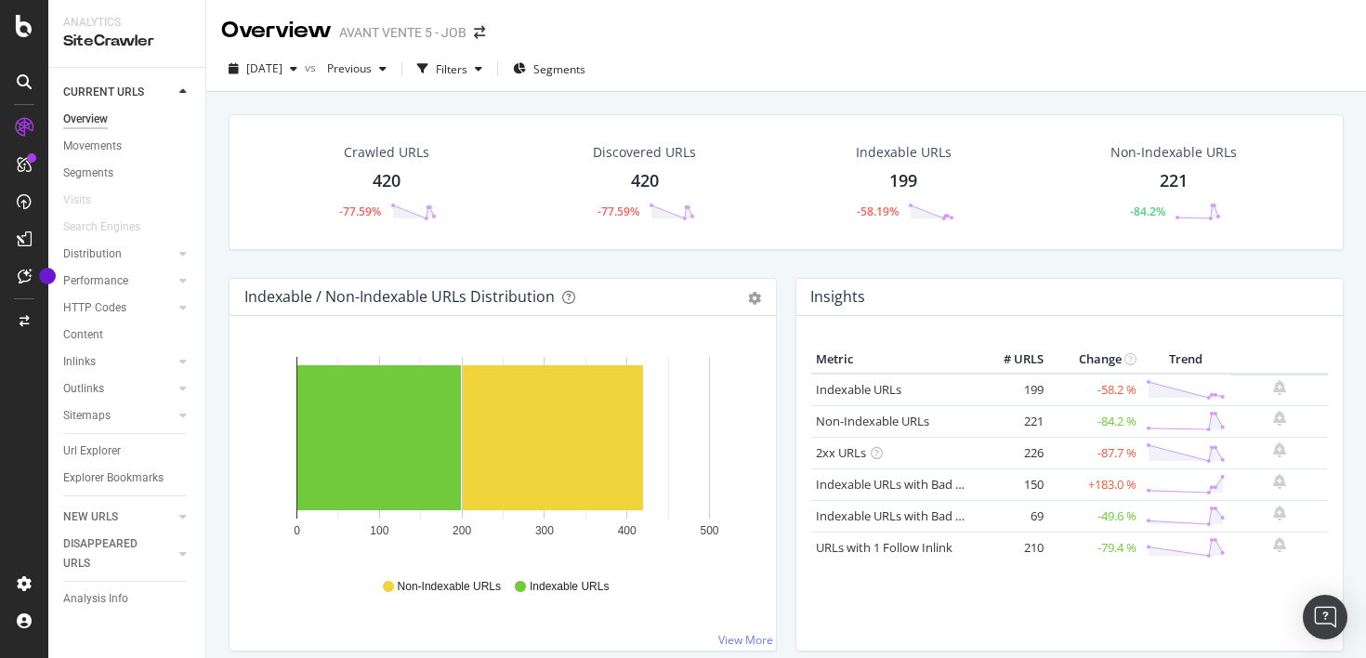
click at [381, 178] on div "420" at bounding box center [387, 181] width 28 height 24
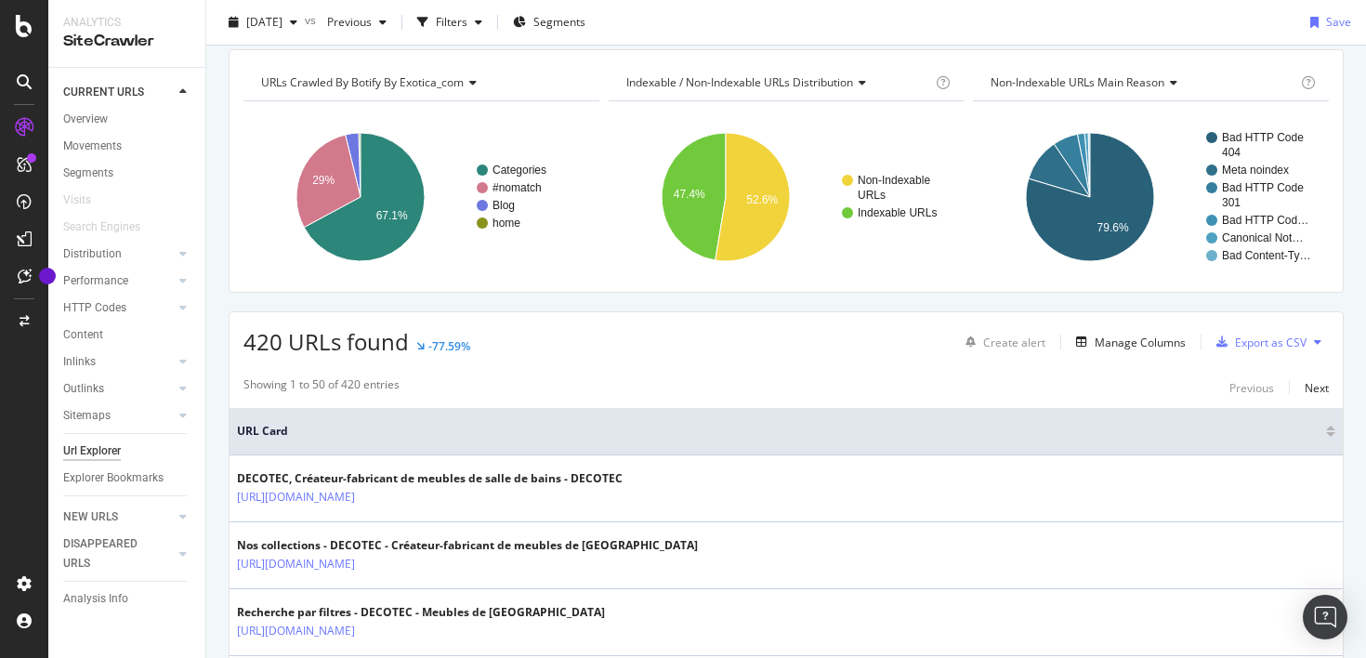
scroll to position [68, 0]
